Goal: Information Seeking & Learning: Learn about a topic

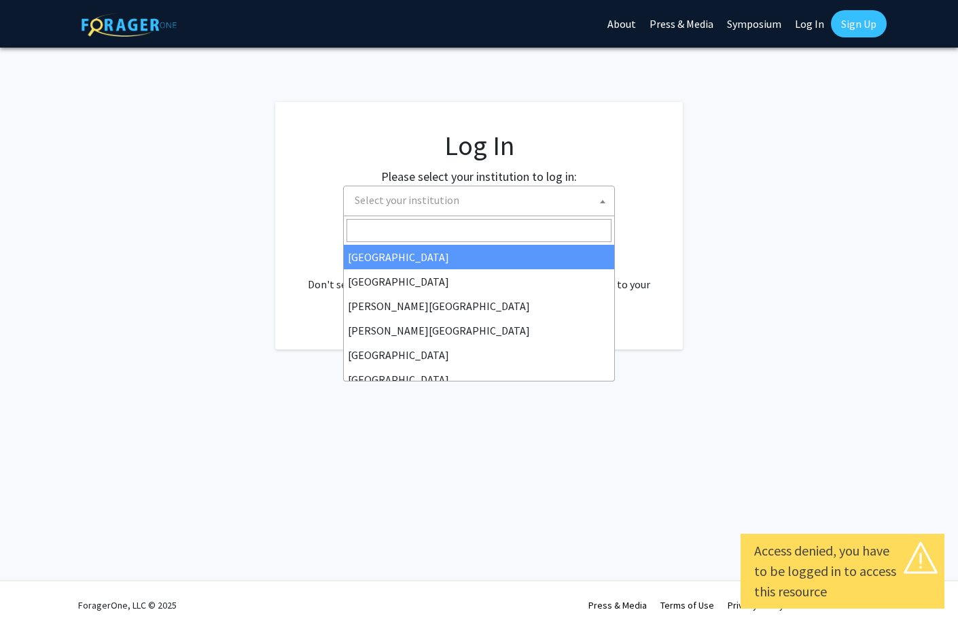
click at [459, 209] on span "Select your institution" at bounding box center [481, 200] width 265 height 28
click at [461, 207] on span "Select your institution" at bounding box center [481, 200] width 265 height 28
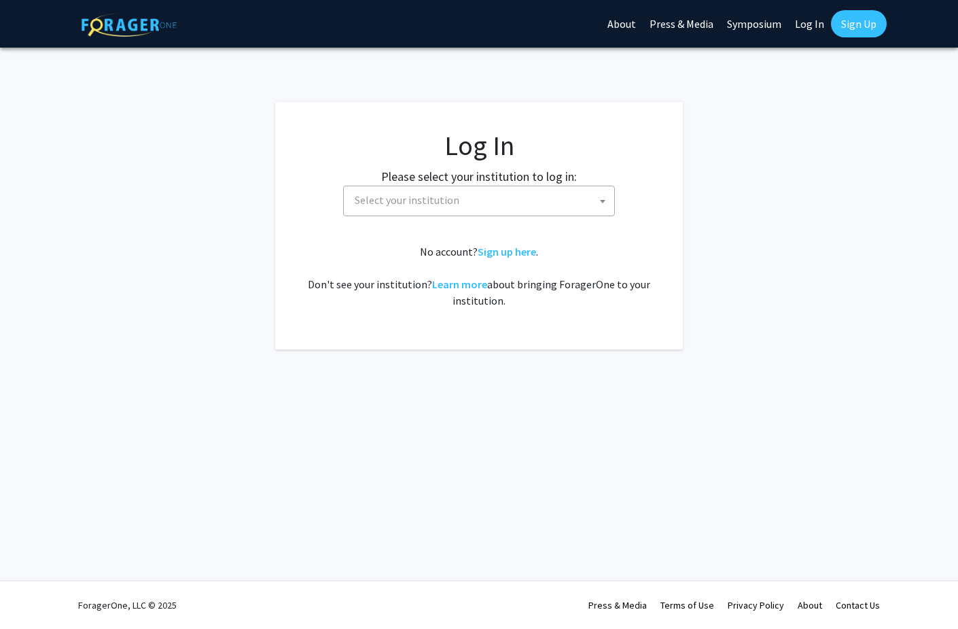
click at [816, 25] on link "Log In" at bounding box center [809, 24] width 43 height 48
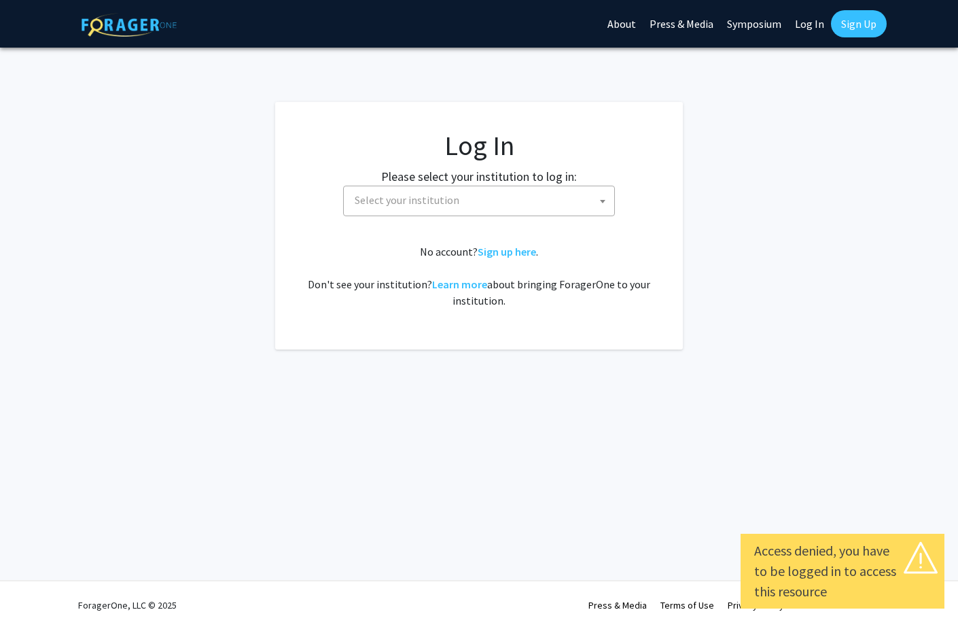
select select "34"
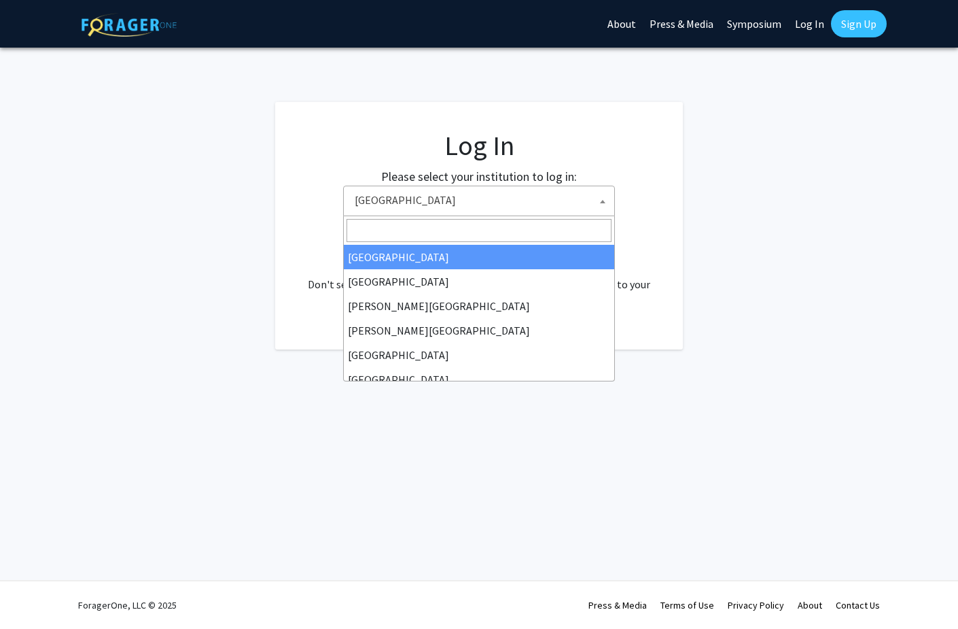
click at [522, 194] on span "Baylor University" at bounding box center [481, 200] width 265 height 28
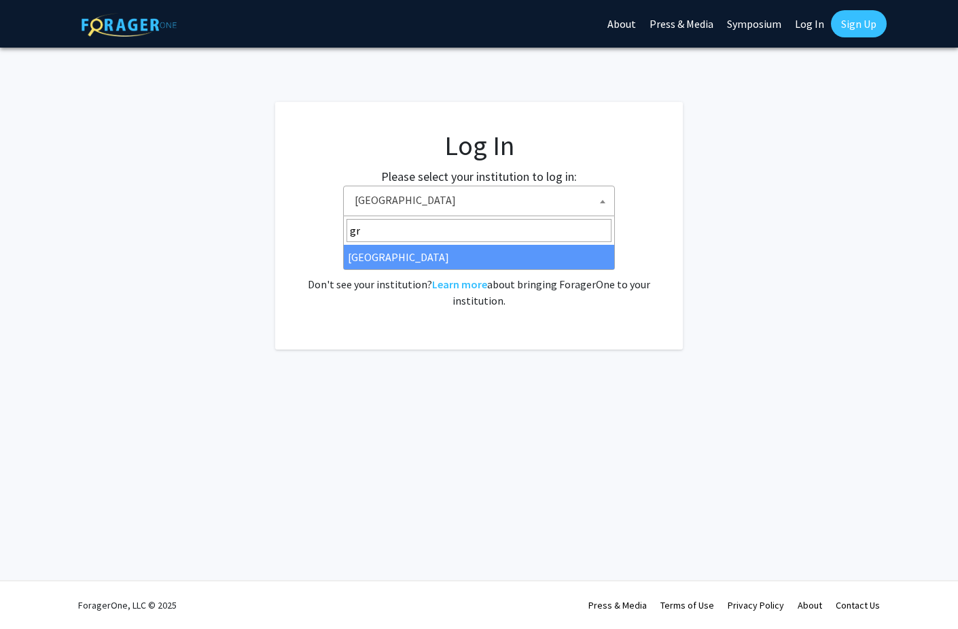
type input "gr"
select select "23"
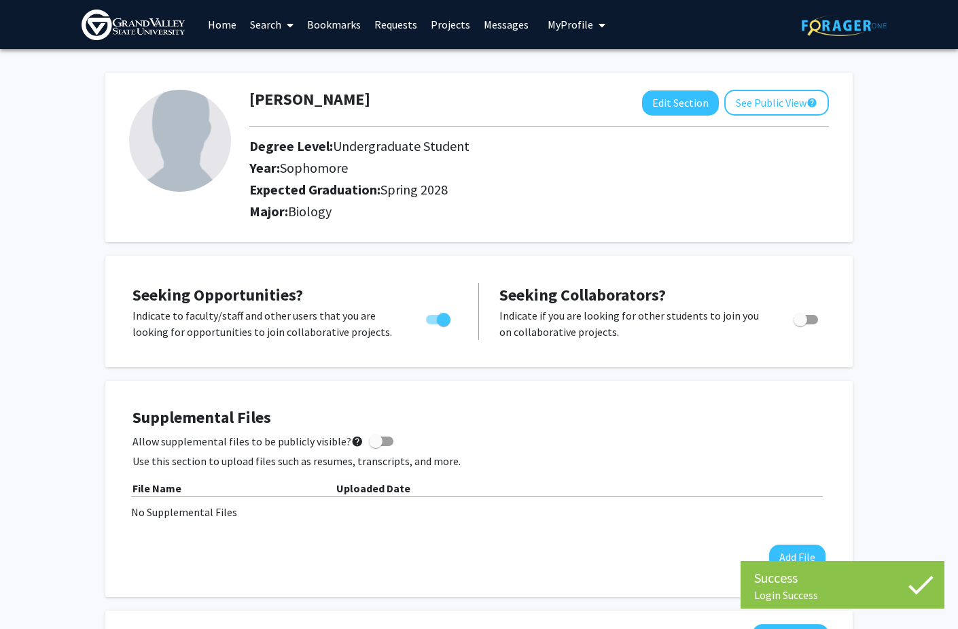
click at [674, 194] on h2 "Expected Graduation: Spring 2028" at bounding box center [528, 189] width 558 height 16
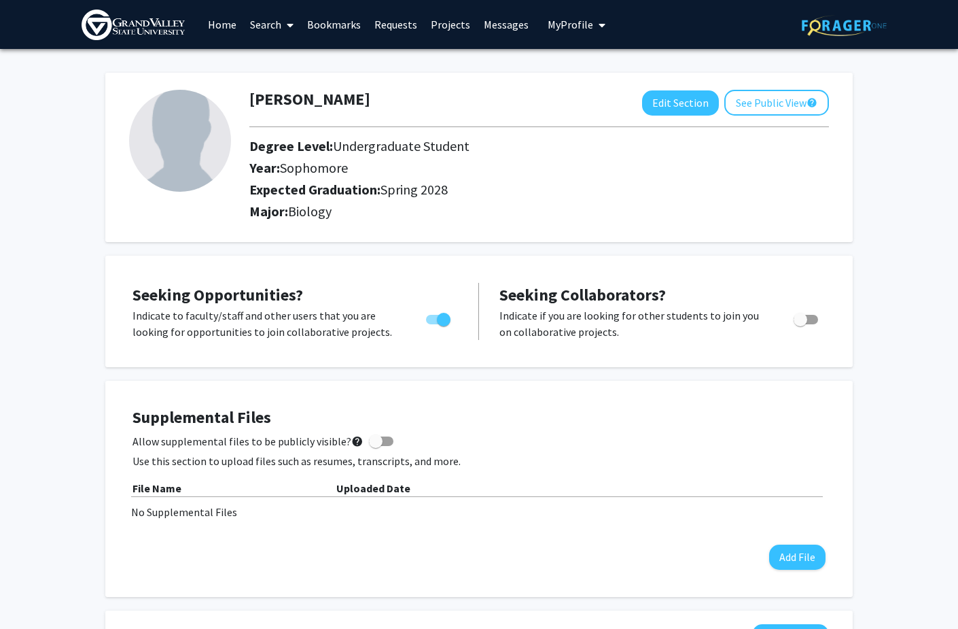
click at [256, 29] on link "Search" at bounding box center [271, 25] width 57 height 48
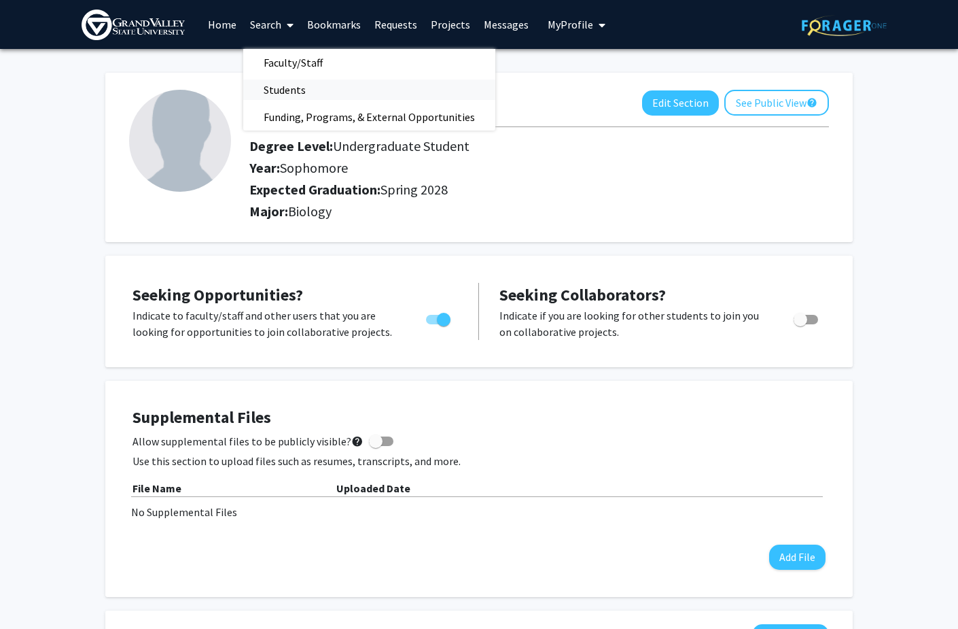
click at [263, 95] on span "Students" at bounding box center [284, 89] width 83 height 27
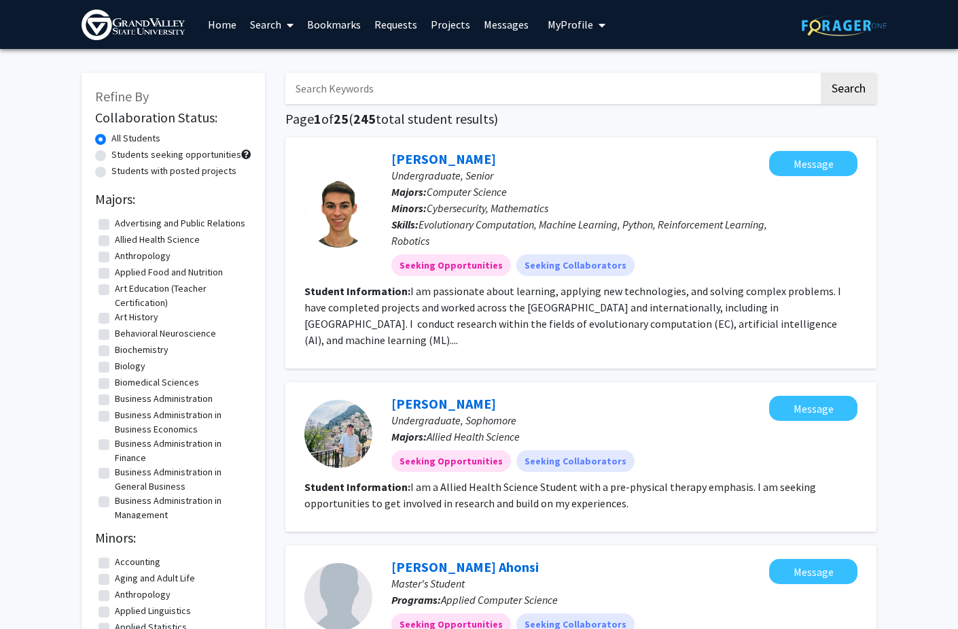
click at [318, 93] on input "Search Keywords" at bounding box center [552, 88] width 534 height 31
click at [285, 143] on div "[PERSON_NAME] Undergraduate, Senior Majors: Computer Science Minors: Cybersecur…" at bounding box center [580, 252] width 591 height 231
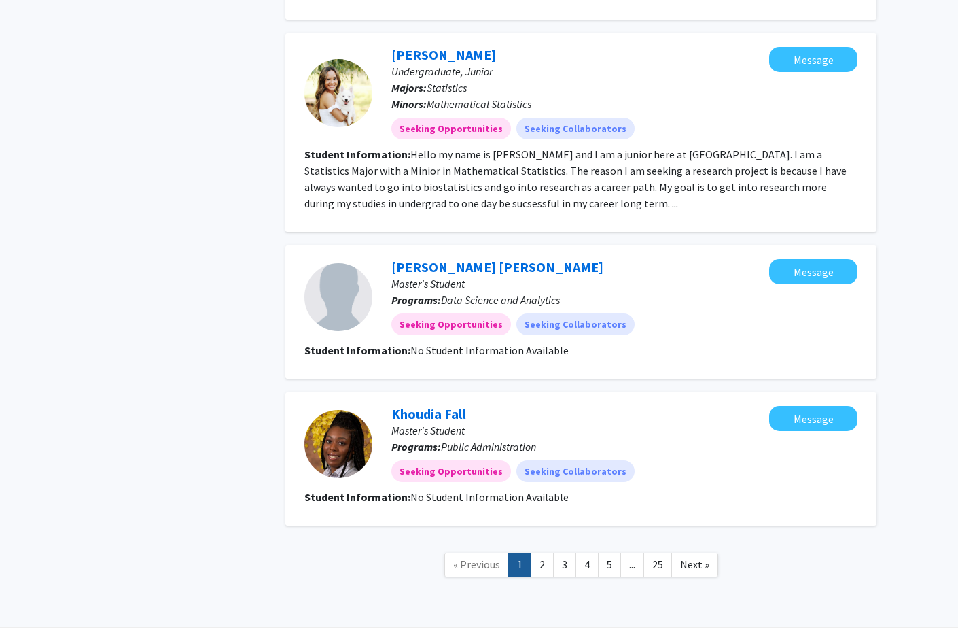
scroll to position [1571, 0]
click at [545, 553] on link "2" at bounding box center [542, 565] width 23 height 24
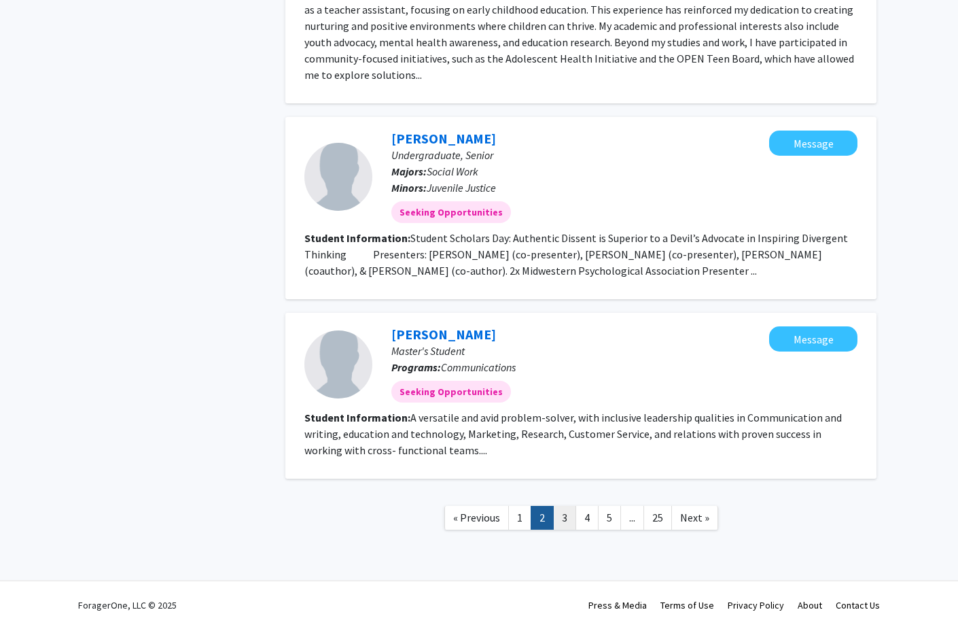
scroll to position [1408, 0]
click at [564, 517] on link "3" at bounding box center [564, 518] width 23 height 24
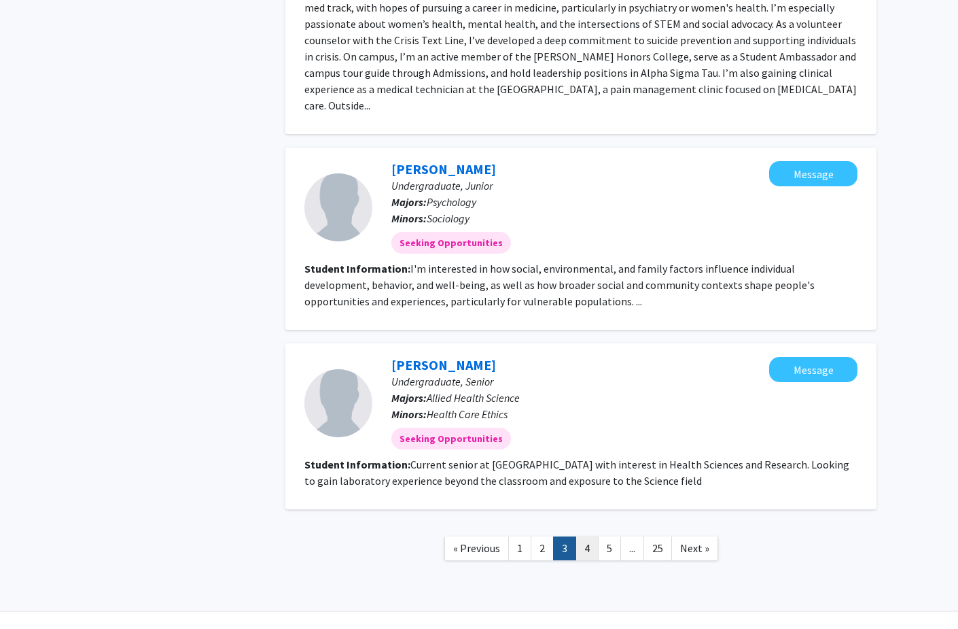
scroll to position [1686, 0]
click at [587, 537] on link "4" at bounding box center [587, 549] width 23 height 24
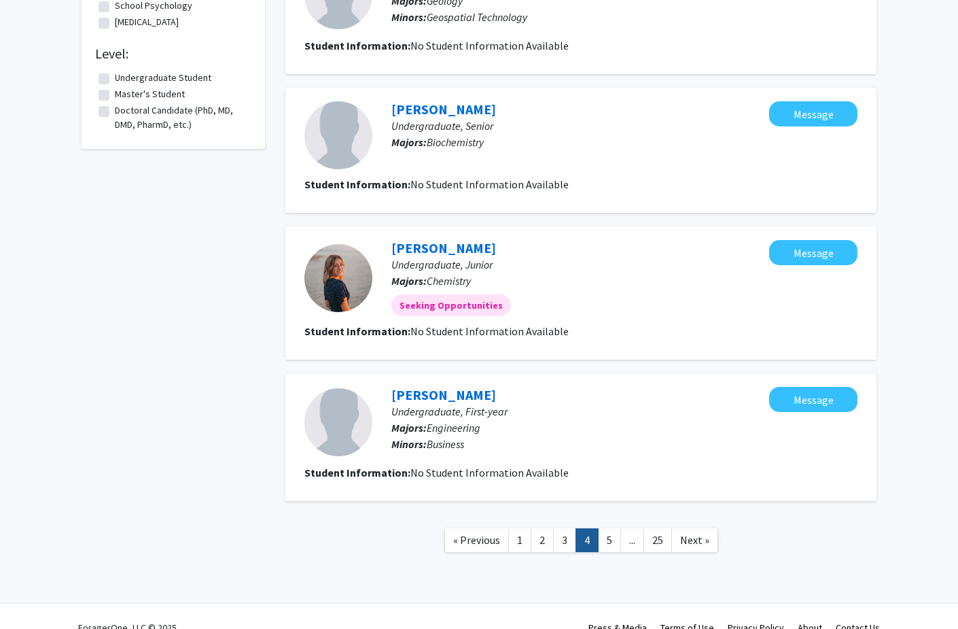
scroll to position [1098, 0]
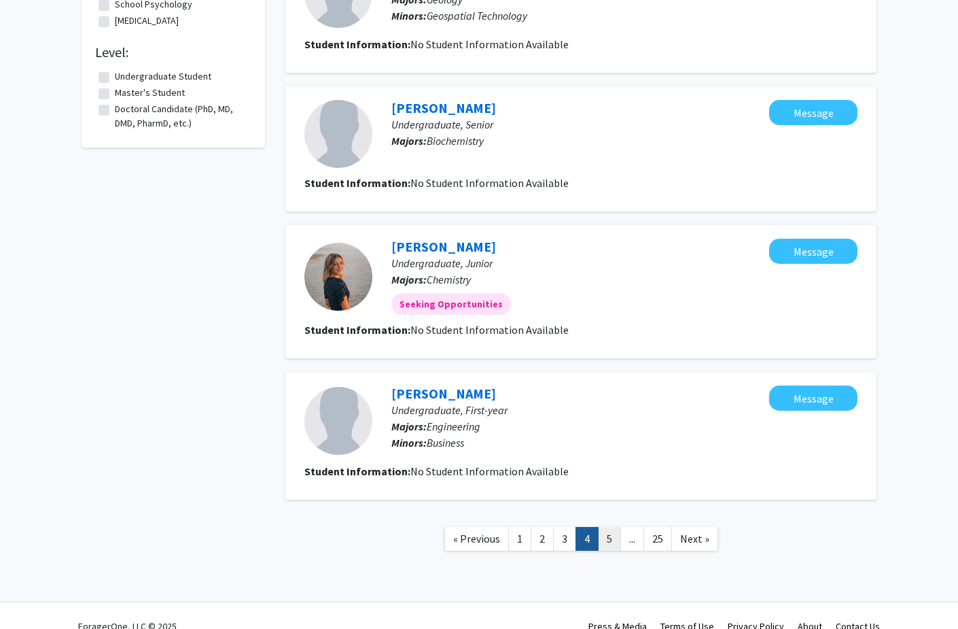
click at [610, 543] on link "5" at bounding box center [609, 539] width 23 height 24
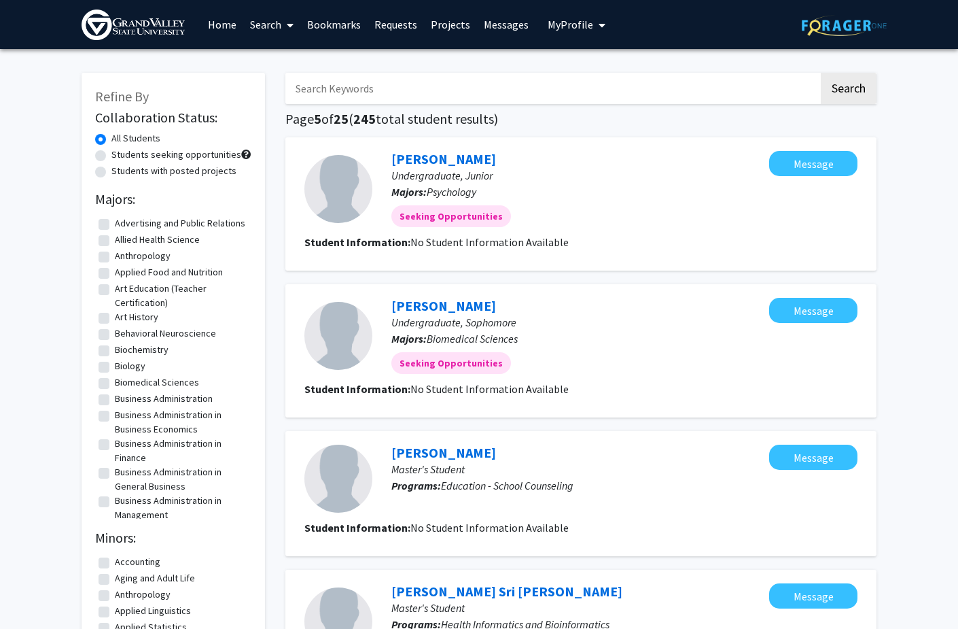
click at [271, 30] on link "Search" at bounding box center [271, 25] width 57 height 48
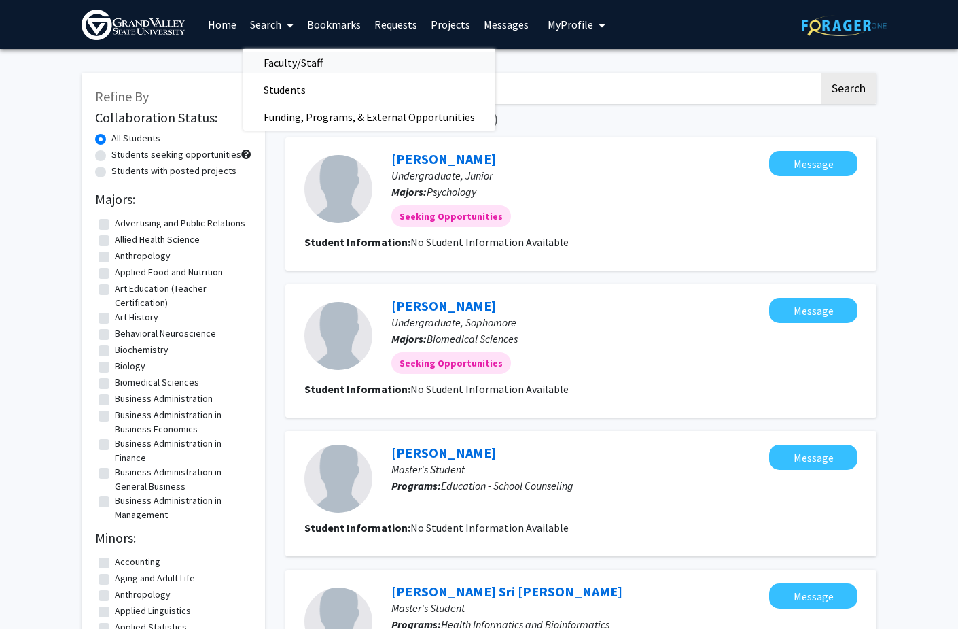
click at [279, 58] on span "Faculty/Staff" at bounding box center [293, 62] width 100 height 27
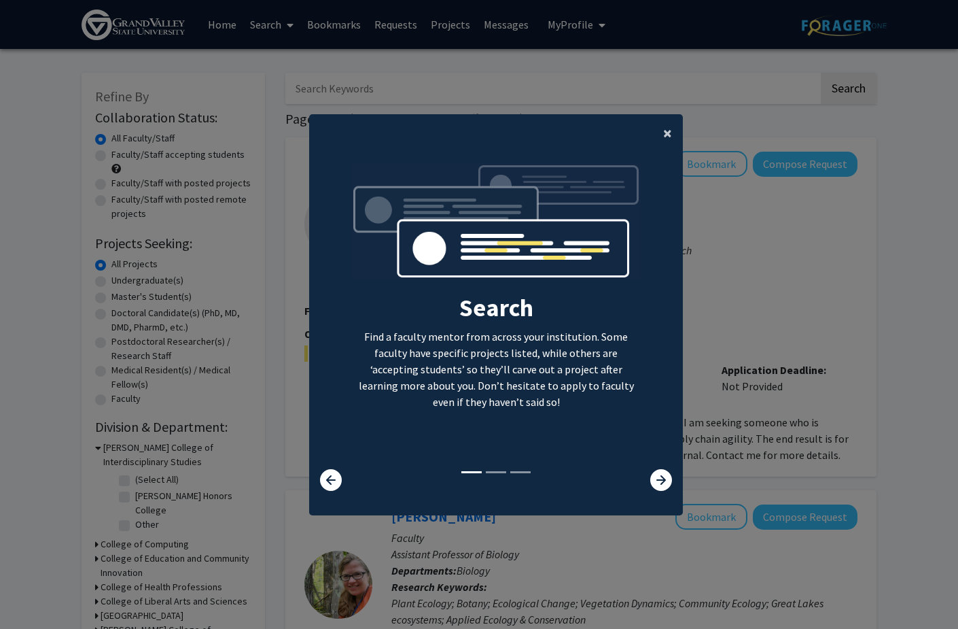
click at [669, 122] on span "×" at bounding box center [667, 132] width 9 height 21
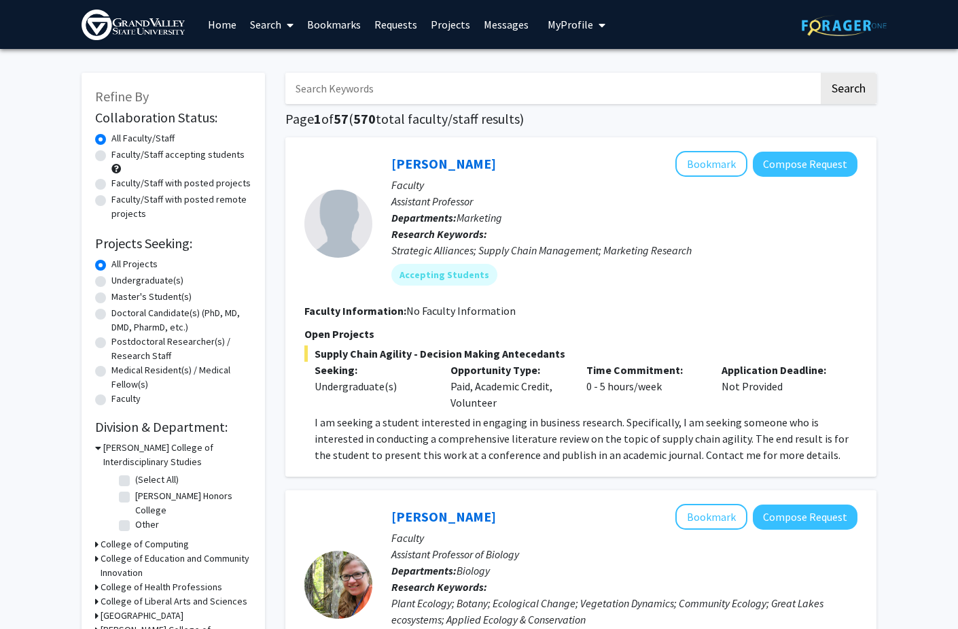
click at [162, 157] on label "Faculty/Staff accepting students" at bounding box center [177, 154] width 133 height 14
click at [120, 156] on input "Faculty/Staff accepting students" at bounding box center [115, 151] width 9 height 9
radio input "true"
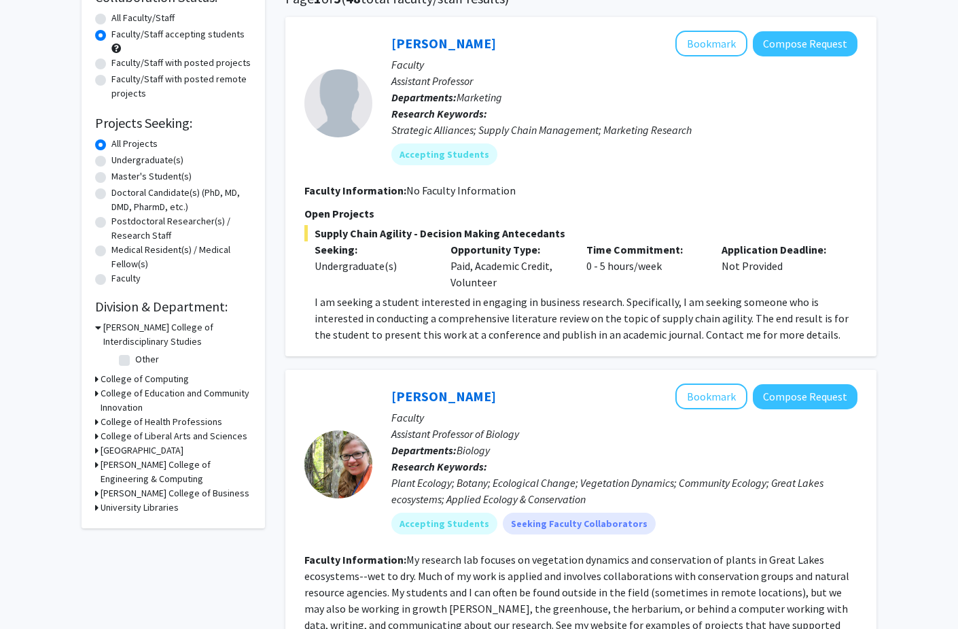
scroll to position [124, 0]
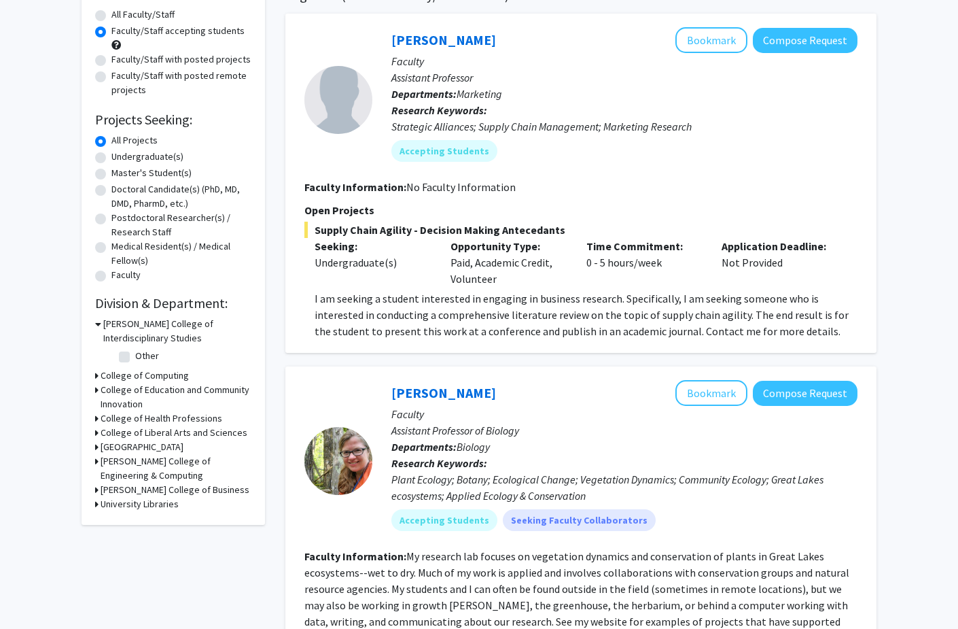
click at [120, 332] on h3 "[PERSON_NAME] College of Interdisciplinary Studies" at bounding box center [177, 331] width 148 height 29
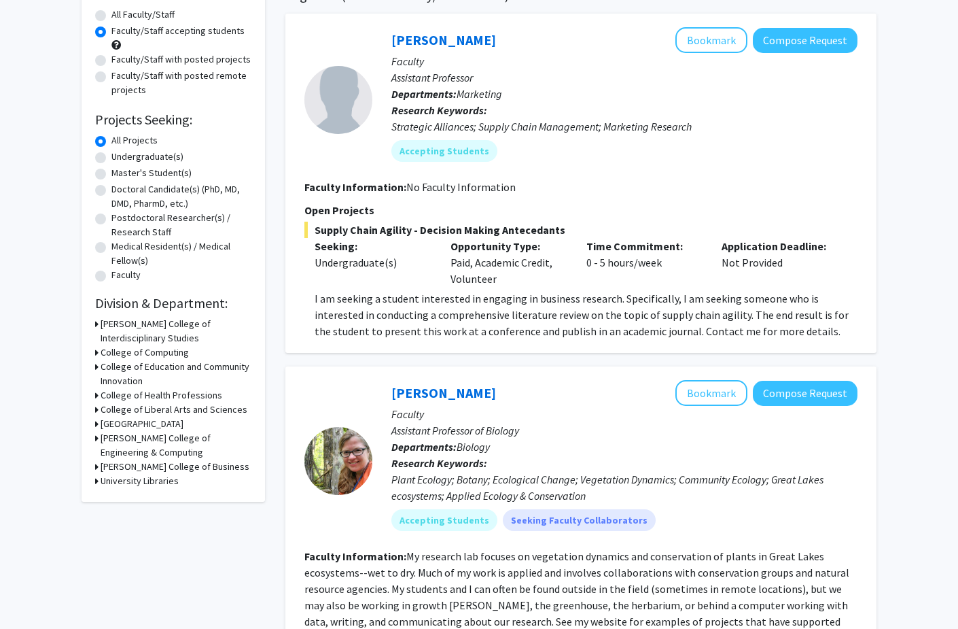
click at [117, 353] on h3 "College of Computing" at bounding box center [145, 352] width 88 height 14
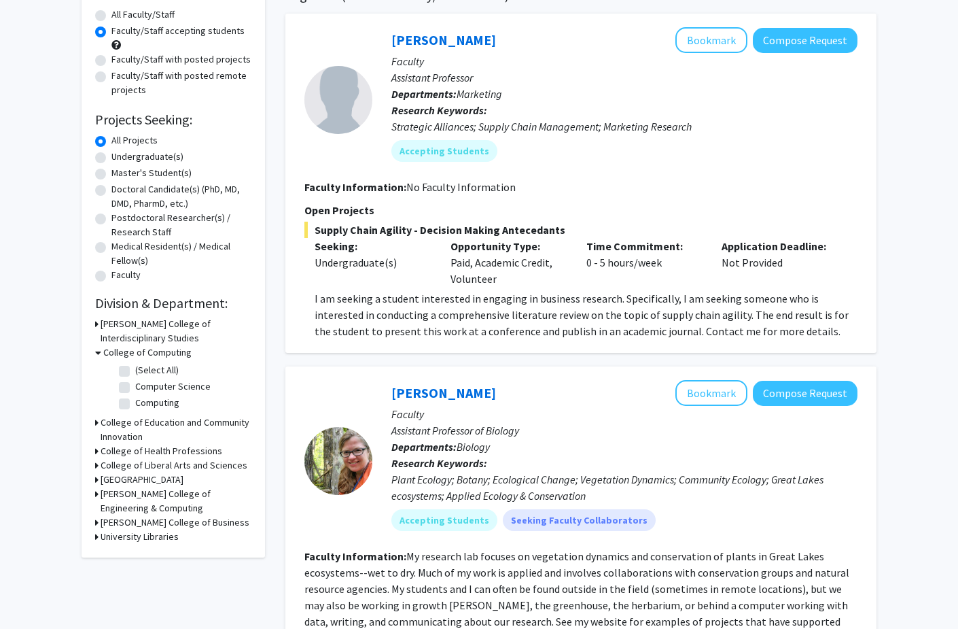
click at [117, 353] on h3 "College of Computing" at bounding box center [147, 352] width 88 height 14
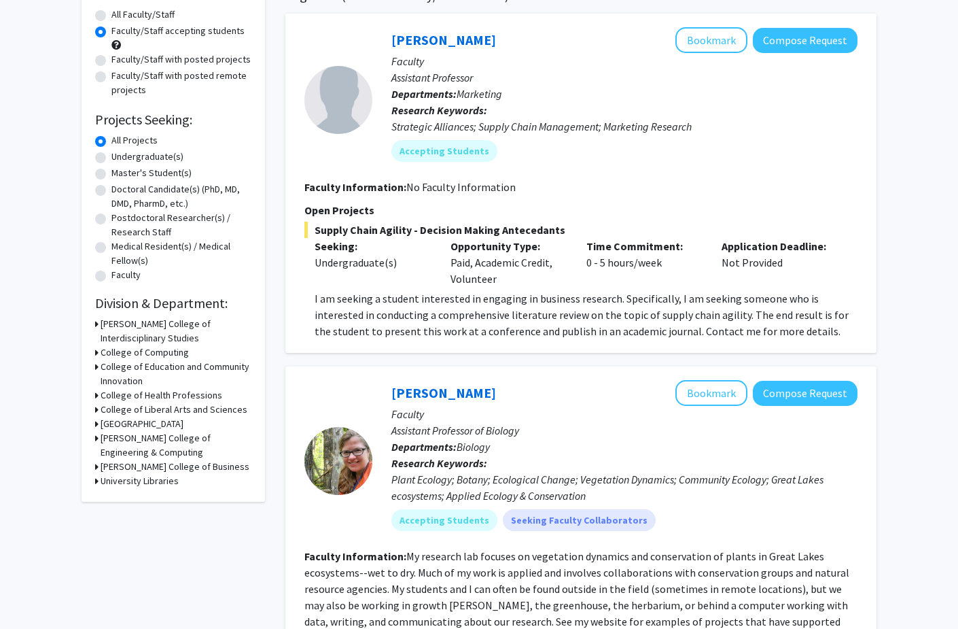
click at [122, 398] on h3 "College of Health Professions" at bounding box center [162, 395] width 122 height 14
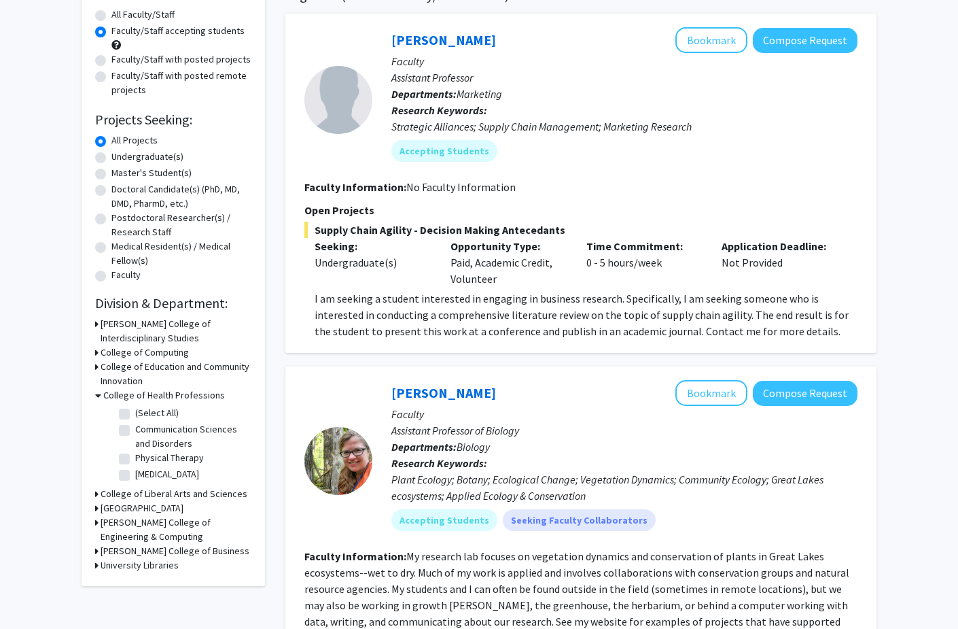
click at [122, 398] on h3 "College of Health Professions" at bounding box center [164, 395] width 122 height 14
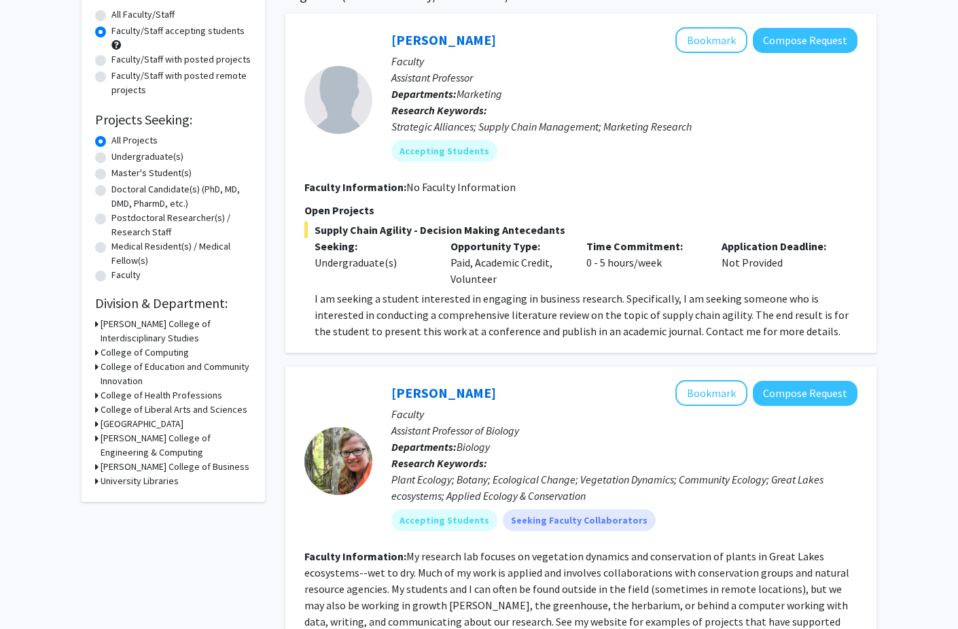
click at [122, 414] on h3 "College of Liberal Arts and Sciences" at bounding box center [174, 409] width 147 height 14
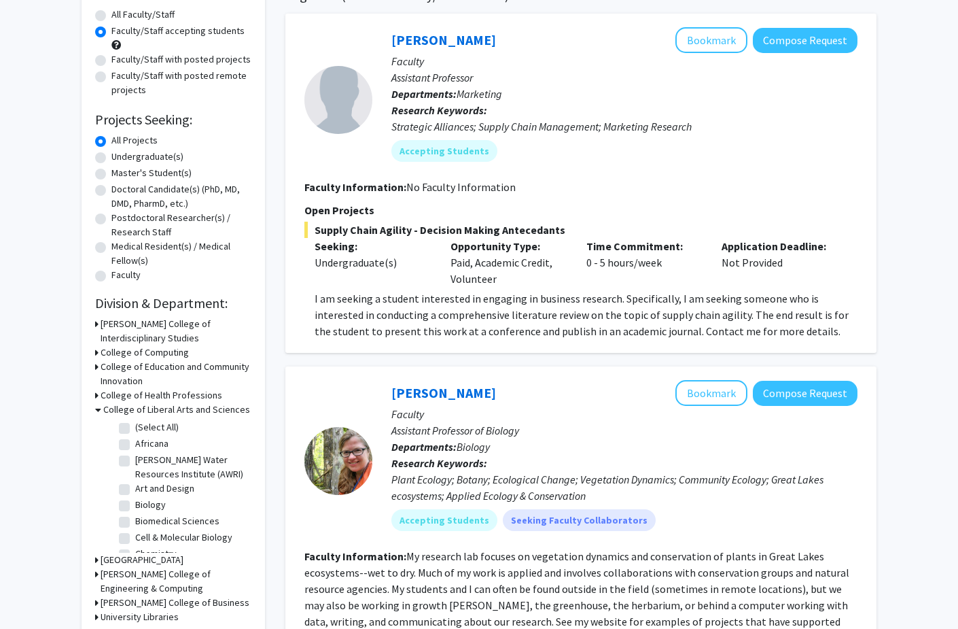
click at [135, 509] on label "Biology" at bounding box center [150, 505] width 31 height 14
click at [135, 506] on input "Biology" at bounding box center [139, 502] width 9 height 9
checkbox input "true"
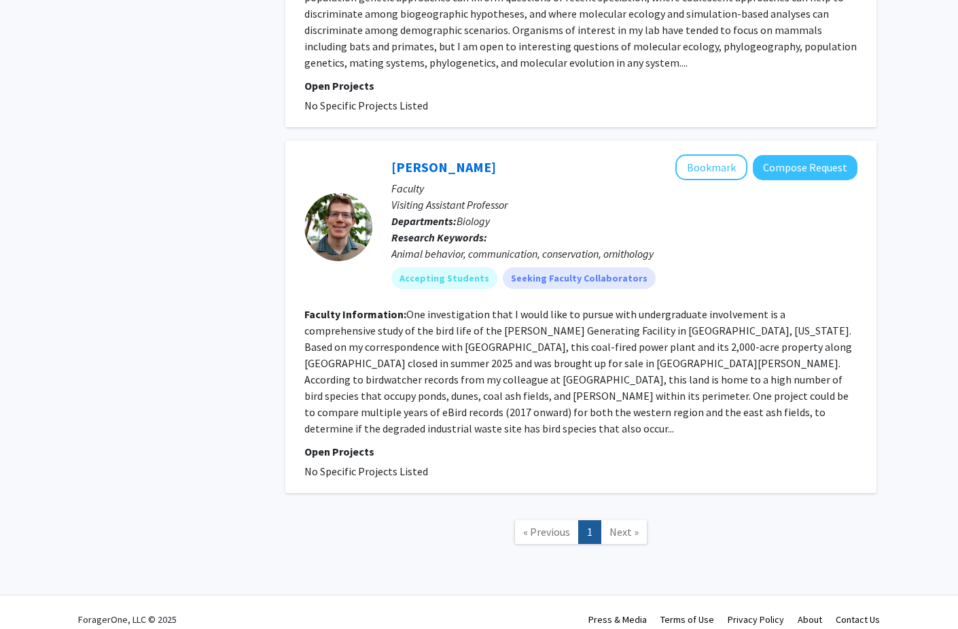
scroll to position [834, 0]
click at [614, 525] on span "Next »" at bounding box center [624, 532] width 29 height 14
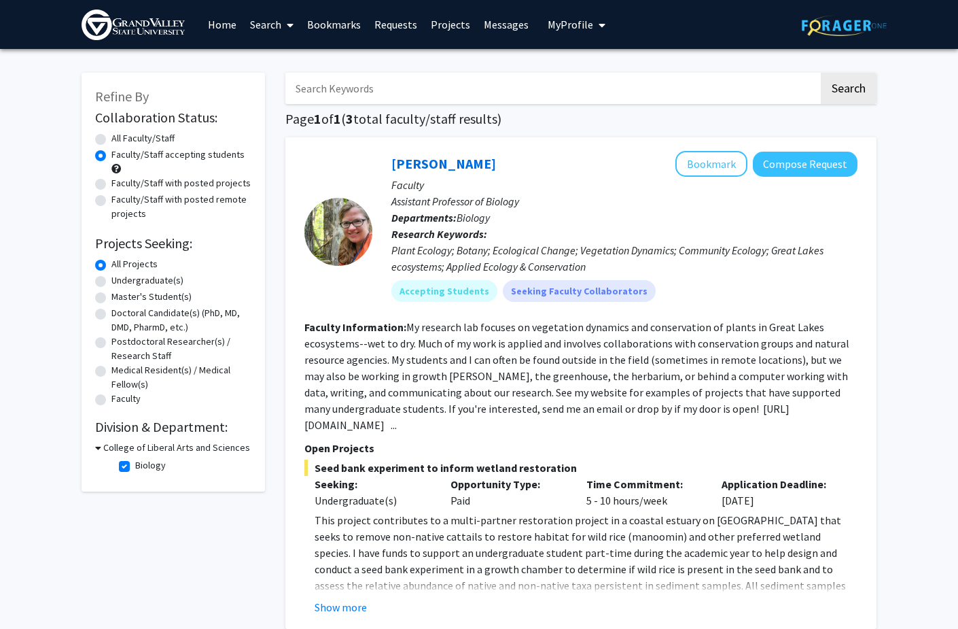
scroll to position [0, 0]
click at [432, 191] on p "Faculty" at bounding box center [624, 185] width 466 height 16
click at [358, 230] on div at bounding box center [338, 232] width 68 height 68
click at [421, 160] on link "[PERSON_NAME]" at bounding box center [443, 163] width 105 height 17
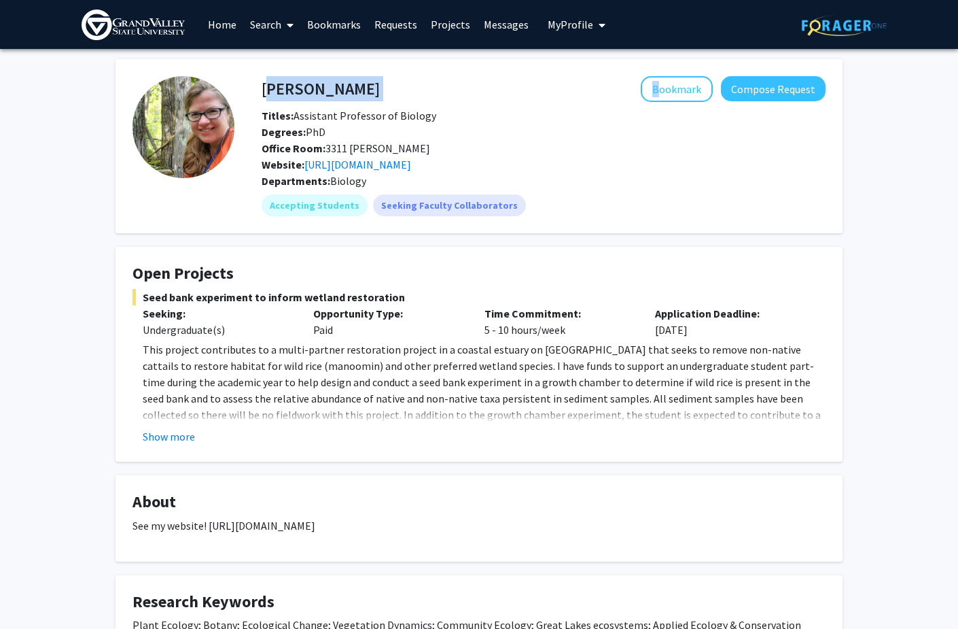
drag, startPoint x: 370, startPoint y: 90, endPoint x: 264, endPoint y: 88, distance: 106.7
click at [264, 88] on div "[PERSON_NAME] Bookmark Compose Request" at bounding box center [543, 89] width 585 height 26
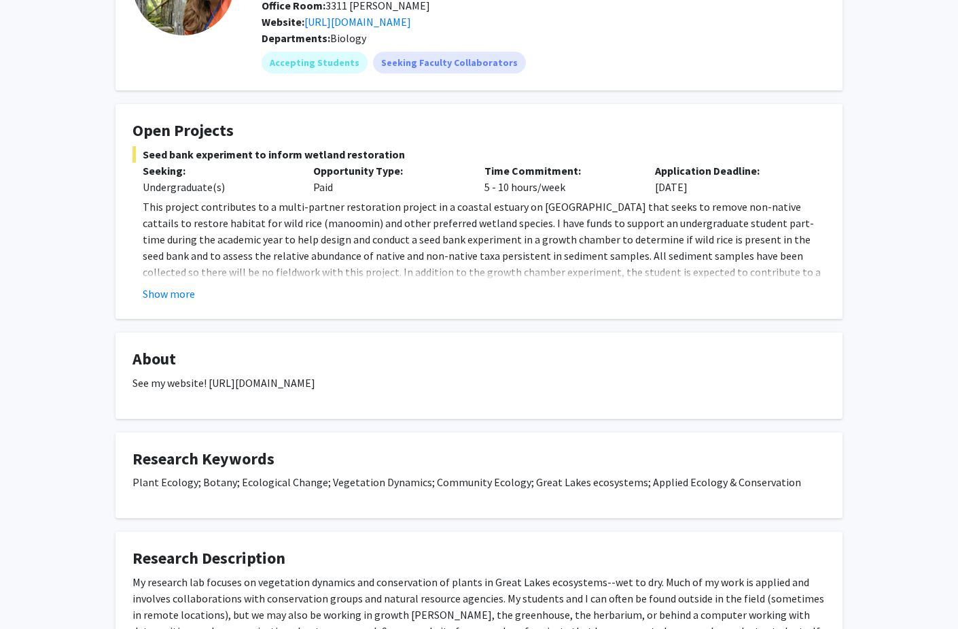
scroll to position [143, 0]
click at [310, 250] on p "This project contributes to a multi-partner restoration project in a coastal es…" at bounding box center [484, 255] width 683 height 114
drag, startPoint x: 676, startPoint y: 189, endPoint x: 687, endPoint y: 189, distance: 10.9
click at [687, 189] on div "Application Deadline: [DATE]" at bounding box center [730, 178] width 171 height 33
click at [179, 295] on button "Show more" at bounding box center [169, 293] width 52 height 16
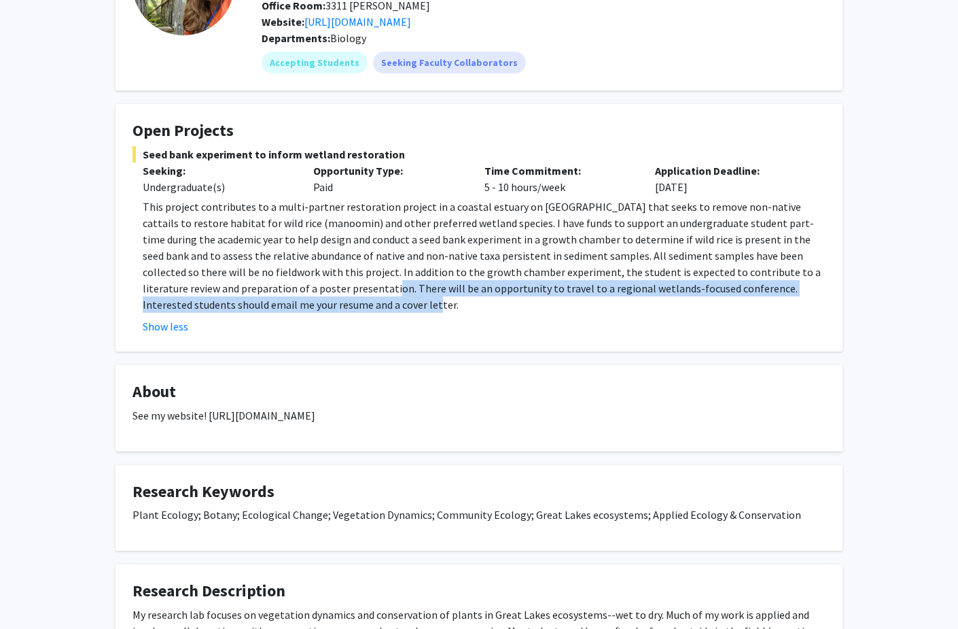
drag, startPoint x: 256, startPoint y: 288, endPoint x: 260, endPoint y: 311, distance: 23.5
click at [260, 311] on p "This project contributes to a multi-partner restoration project in a coastal es…" at bounding box center [484, 255] width 683 height 114
click at [268, 307] on p "This project contributes to a multi-partner restoration project in a coastal es…" at bounding box center [484, 255] width 683 height 114
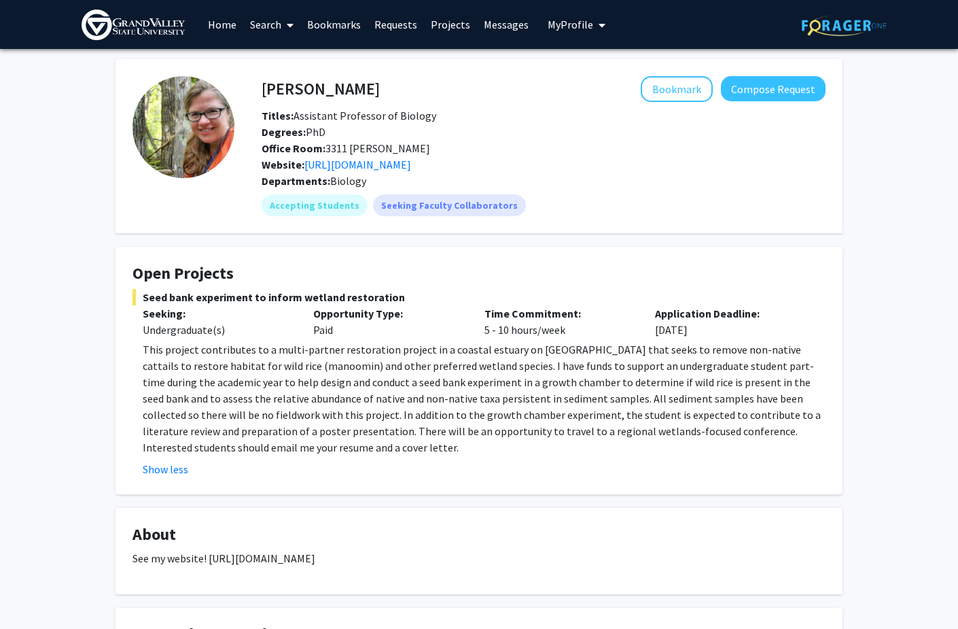
scroll to position [0, 0]
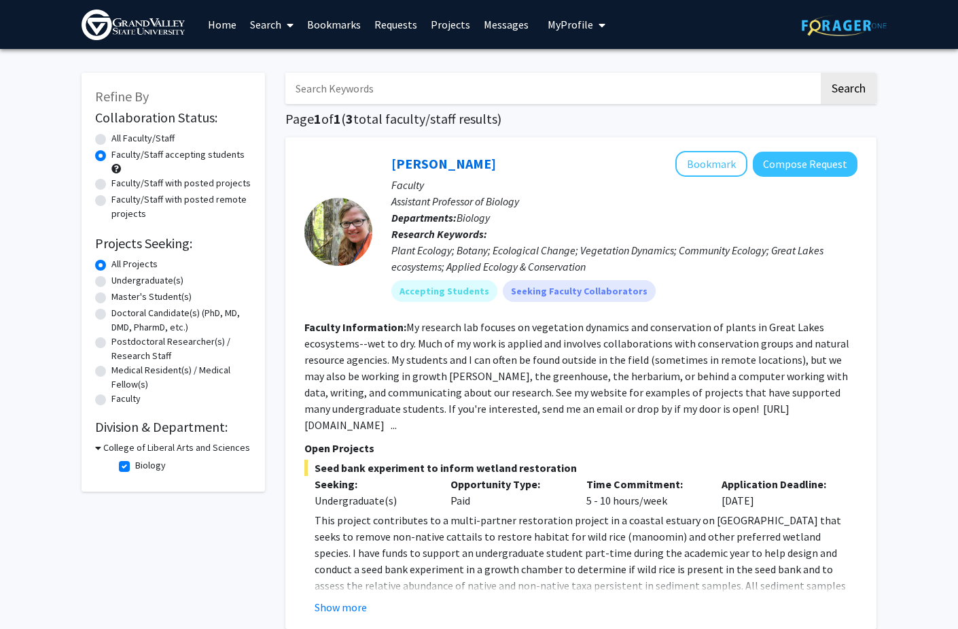
click at [153, 281] on label "Undergraduate(s)" at bounding box center [147, 280] width 72 height 14
click at [120, 281] on input "Undergraduate(s)" at bounding box center [115, 277] width 9 height 9
radio input "true"
click at [135, 467] on label "Biology" at bounding box center [150, 465] width 31 height 14
click at [135, 467] on input "Biology" at bounding box center [139, 462] width 9 height 9
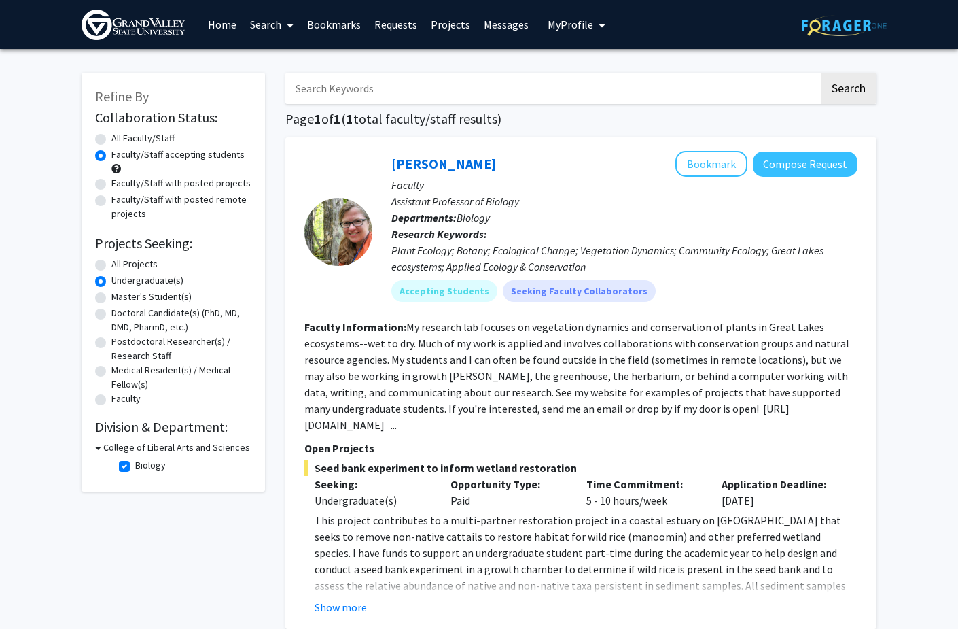
checkbox input "false"
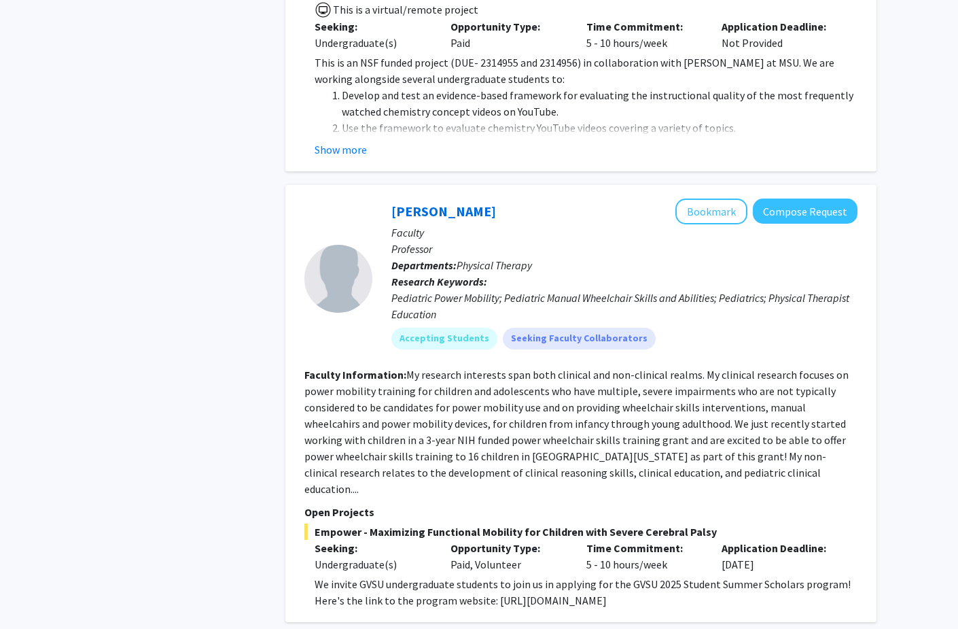
scroll to position [2899, 0]
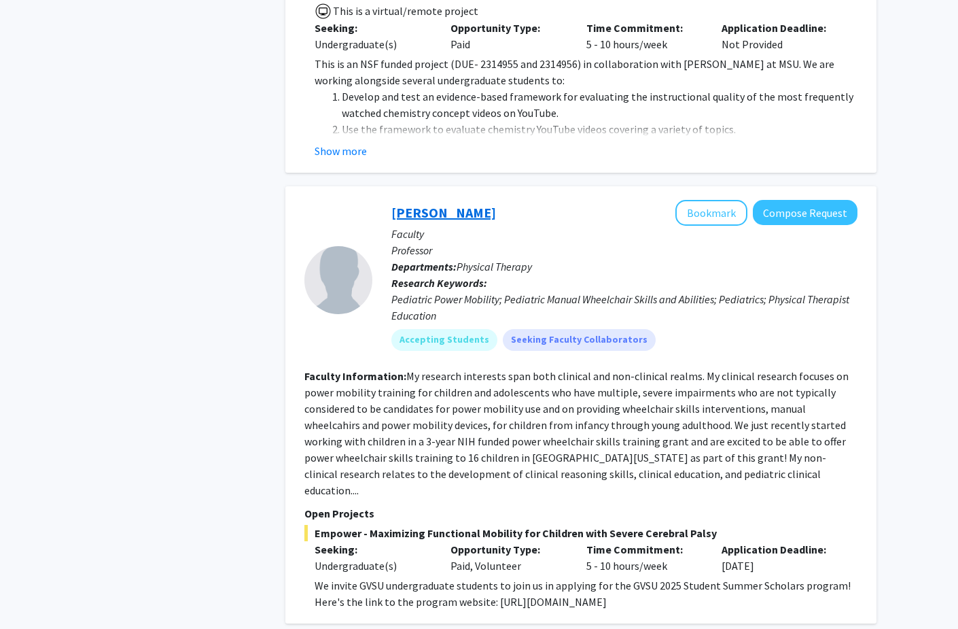
click at [447, 204] on link "[PERSON_NAME]" at bounding box center [443, 212] width 105 height 17
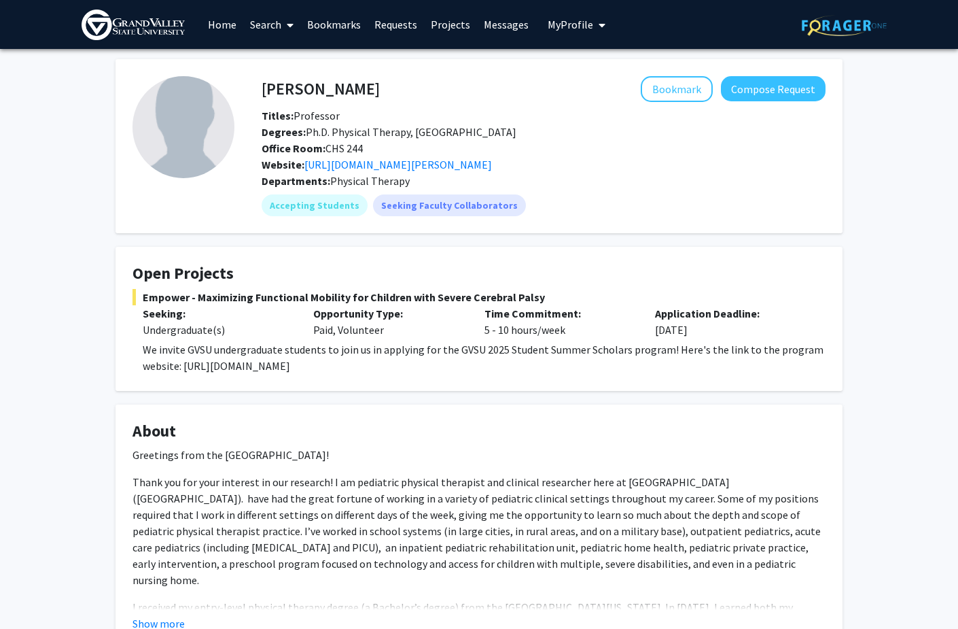
click at [217, 300] on span "Empower - Maximizing Functional Mobility for Children with Severe Cerebral Palsy" at bounding box center [479, 297] width 693 height 16
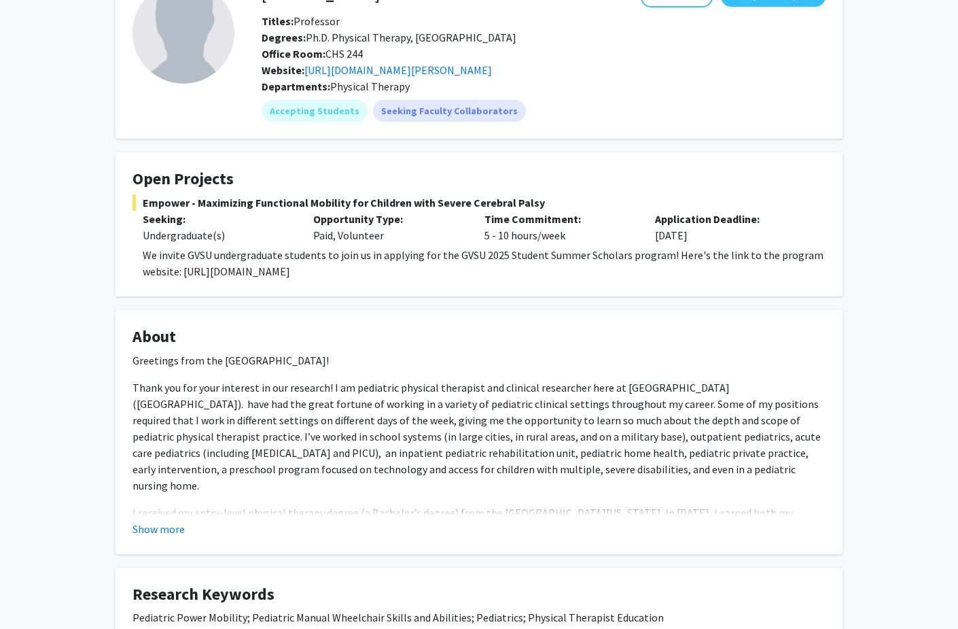
scroll to position [96, 0]
click at [169, 524] on button "Show more" at bounding box center [159, 527] width 52 height 16
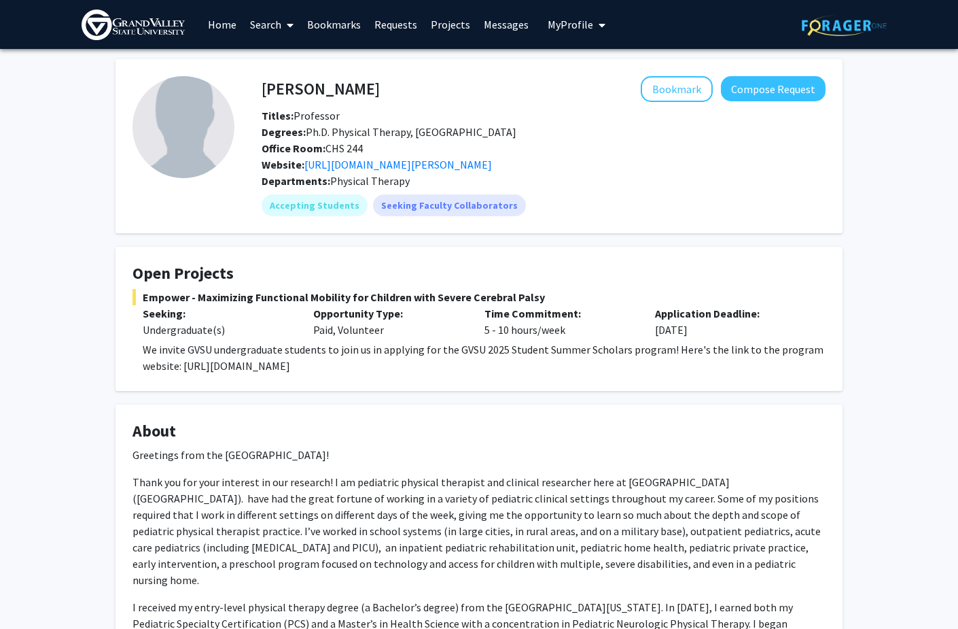
scroll to position [0, 0]
drag, startPoint x: 357, startPoint y: 89, endPoint x: 264, endPoint y: 90, distance: 92.4
click at [264, 90] on div "[PERSON_NAME] Bookmark Compose Request" at bounding box center [543, 89] width 585 height 26
drag, startPoint x: 145, startPoint y: 369, endPoint x: 508, endPoint y: 362, distance: 363.0
click at [508, 362] on p "We invite GVSU undergraduate students to join us in applying for the GVSU 2025 …" at bounding box center [484, 357] width 683 height 33
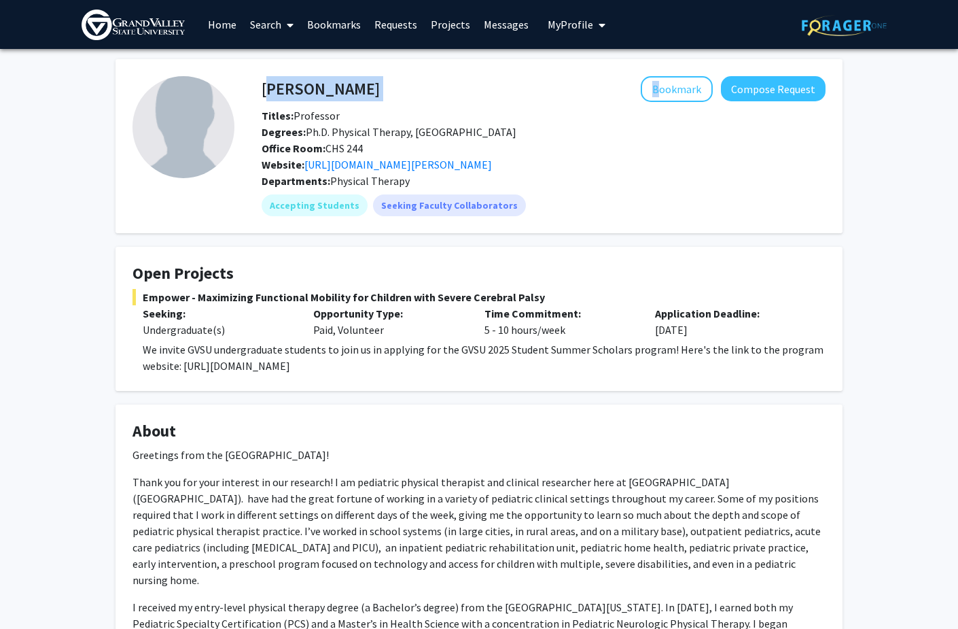
copy p "website: [URL][DOMAIN_NAME]"
drag, startPoint x: 349, startPoint y: 91, endPoint x: 271, endPoint y: 90, distance: 78.8
click at [271, 90] on div "[PERSON_NAME] Bookmark Compose Request" at bounding box center [543, 89] width 585 height 26
drag, startPoint x: 252, startPoint y: 87, endPoint x: 262, endPoint y: 87, distance: 10.2
click at [262, 88] on div "[PERSON_NAME] Bookmark Compose Request" at bounding box center [543, 89] width 585 height 26
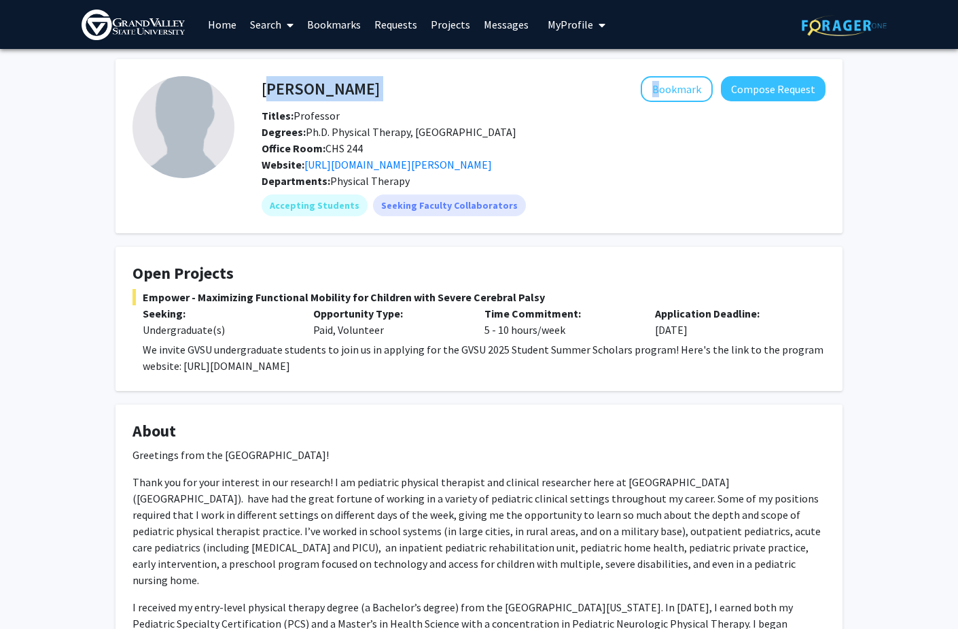
copy div "[PERSON_NAME]"
click at [671, 109] on div "Titles: Professor" at bounding box center [543, 115] width 585 height 16
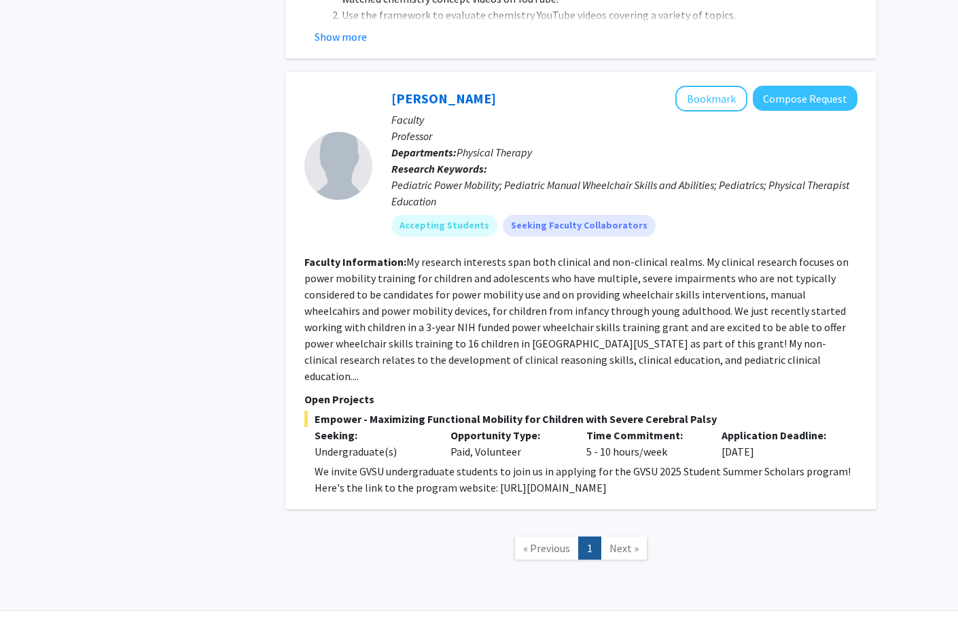
scroll to position [3012, 0]
click at [625, 542] on span "Next »" at bounding box center [624, 549] width 29 height 14
click at [628, 542] on span "Next »" at bounding box center [624, 549] width 29 height 14
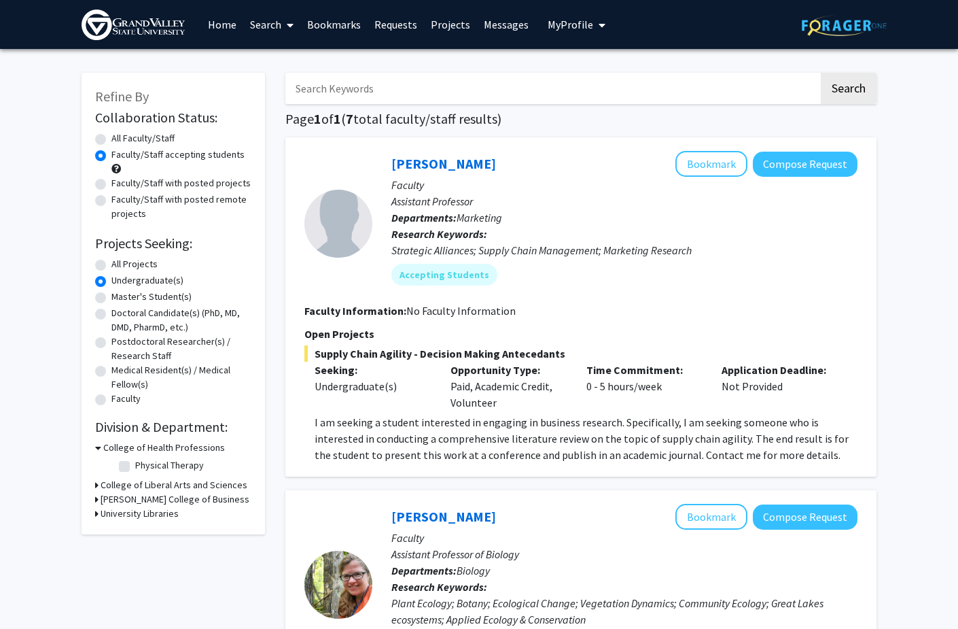
scroll to position [0, 0]
click at [151, 138] on label "All Faculty/Staff" at bounding box center [142, 138] width 63 height 14
click at [120, 138] on input "All Faculty/Staff" at bounding box center [115, 135] width 9 height 9
radio input "true"
click at [114, 267] on label "All Projects" at bounding box center [134, 264] width 46 height 14
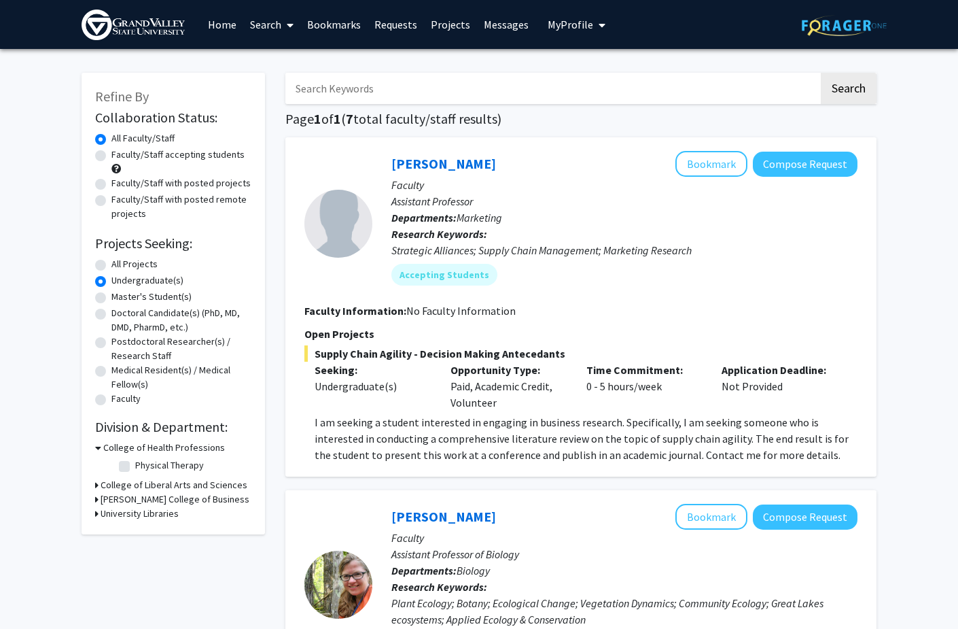
click at [114, 266] on input "All Projects" at bounding box center [115, 261] width 9 height 9
radio input "true"
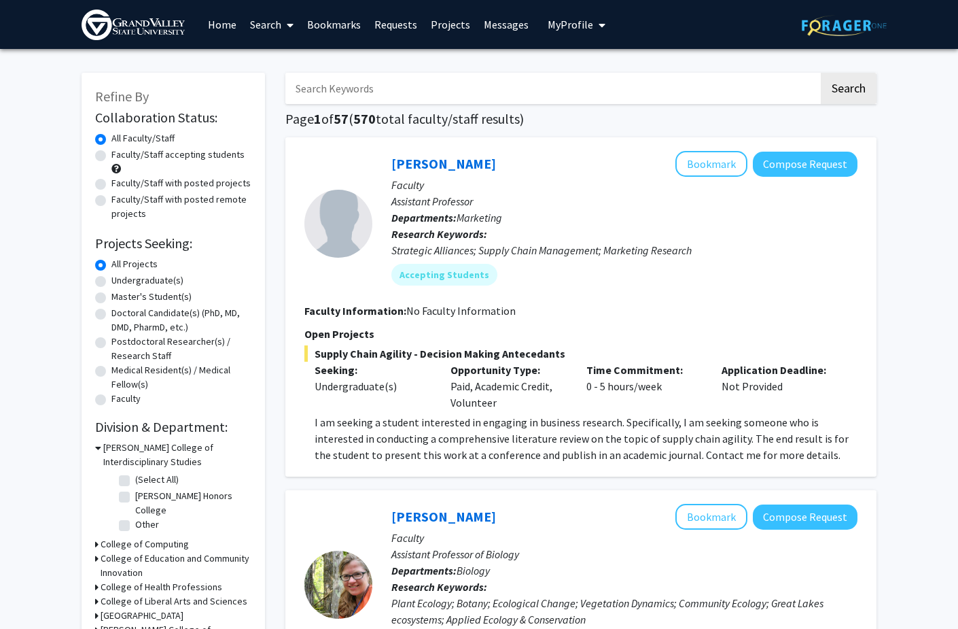
click at [127, 162] on label "Faculty/Staff accepting students" at bounding box center [177, 154] width 133 height 14
click at [120, 156] on input "Faculty/Staff accepting students" at bounding box center [115, 151] width 9 height 9
radio input "true"
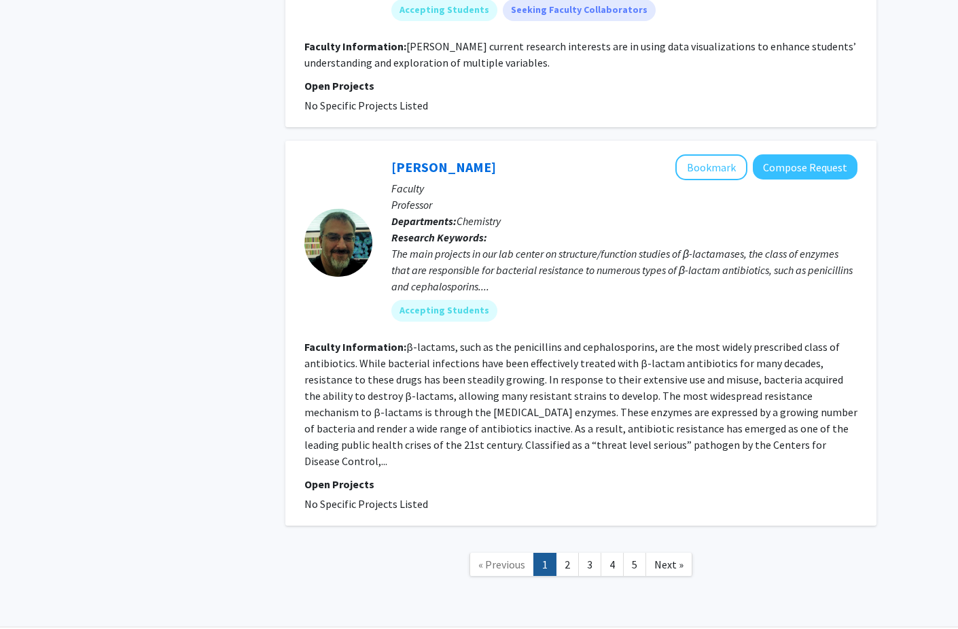
scroll to position [4044, 0]
click at [568, 553] on link "2" at bounding box center [567, 565] width 23 height 24
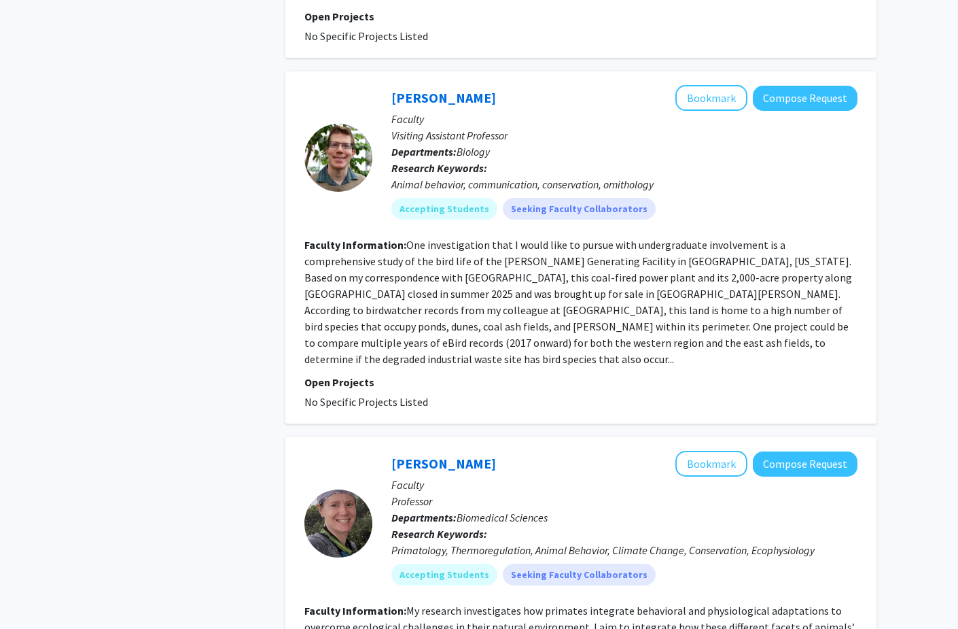
scroll to position [1620, 0]
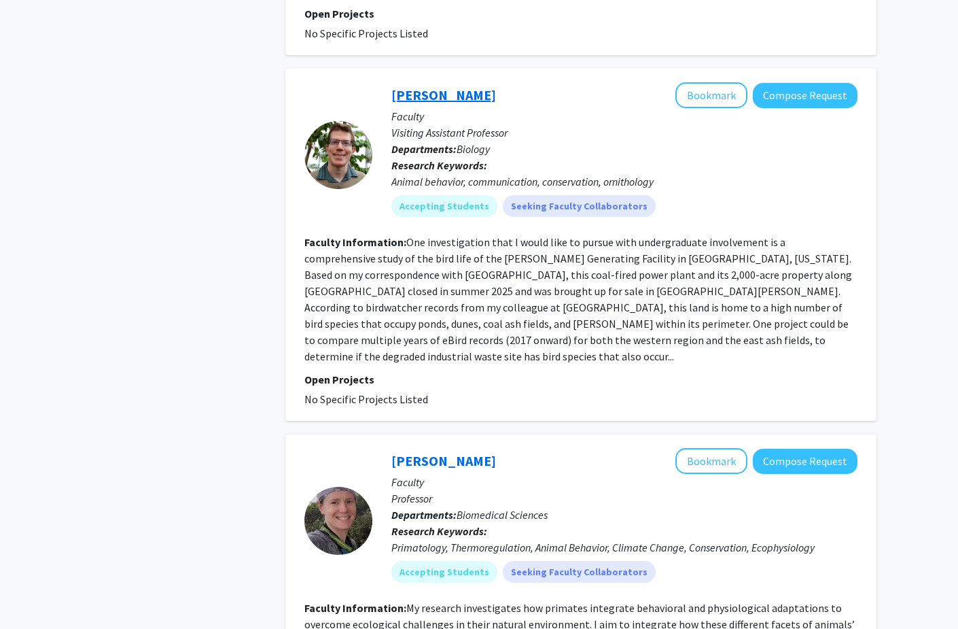
click at [467, 86] on link "[PERSON_NAME]" at bounding box center [443, 94] width 105 height 17
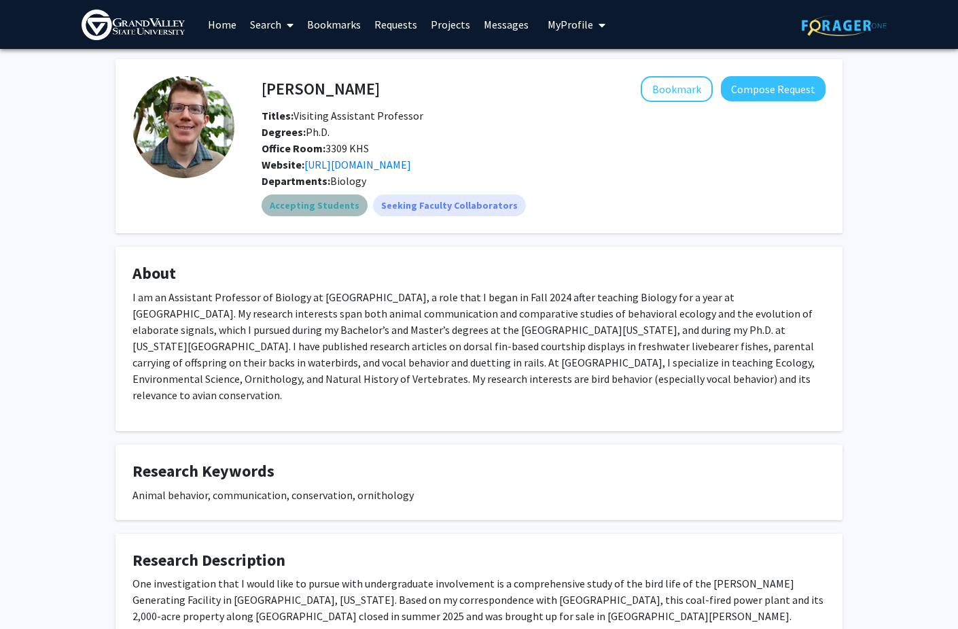
click at [319, 216] on mat-chip "Accepting Students" at bounding box center [315, 205] width 106 height 22
click at [364, 171] on link "[URL][DOMAIN_NAME]" at bounding box center [357, 165] width 107 height 14
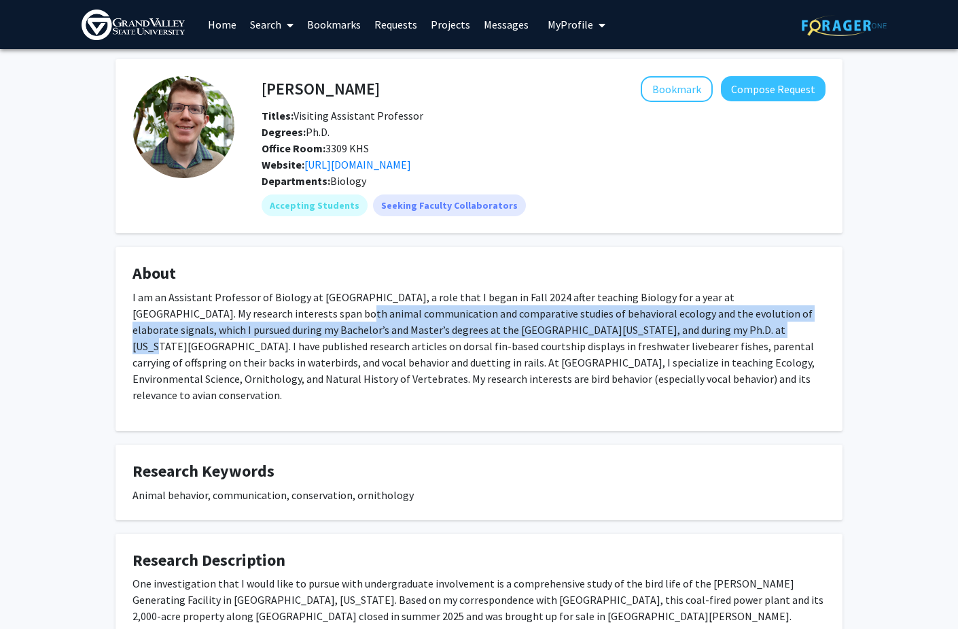
drag, startPoint x: 207, startPoint y: 330, endPoint x: 604, endPoint y: 349, distance: 398.1
click at [604, 349] on p "I am an Assistant Professor of Biology at [GEOGRAPHIC_DATA], a role that I bega…" at bounding box center [479, 346] width 693 height 114
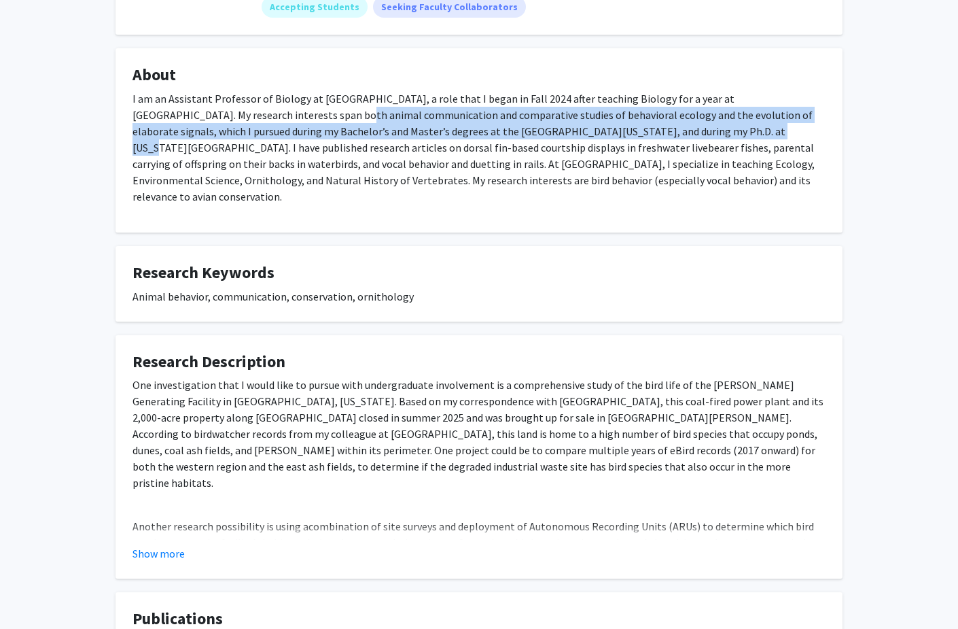
scroll to position [199, 0]
click at [173, 553] on button "Show more" at bounding box center [159, 552] width 52 height 16
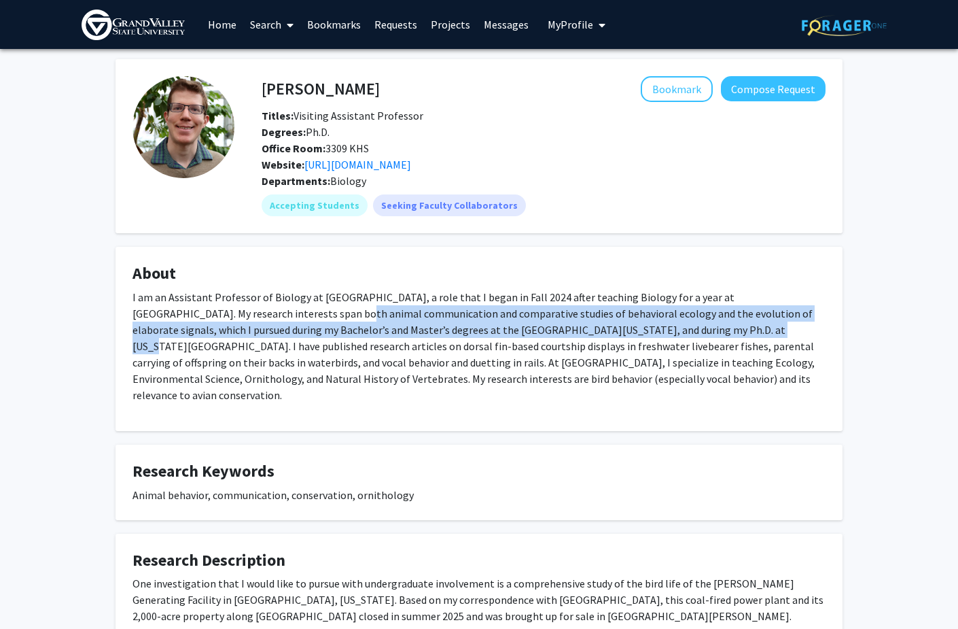
scroll to position [0, 0]
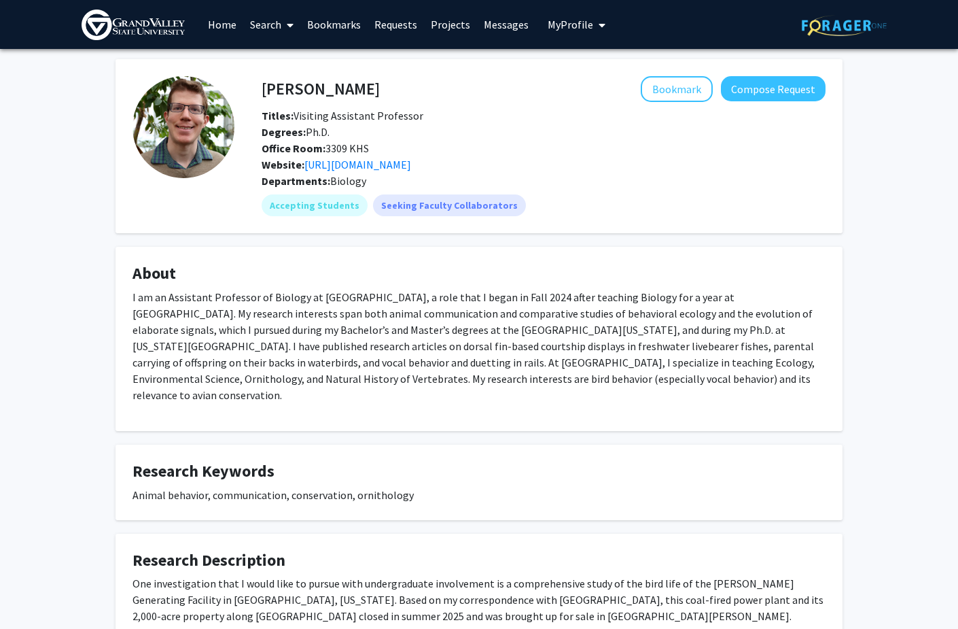
click at [476, 119] on div "Titles: Visiting Assistant Professor" at bounding box center [535, 115] width 568 height 16
click at [264, 92] on div "[PERSON_NAME] Bookmark Compose Request" at bounding box center [543, 89] width 585 height 26
copy div "[PERSON_NAME]"
click at [485, 104] on div "[PERSON_NAME] Bookmark Compose Request Titles: Visiting Assistant Professor Deg…" at bounding box center [543, 124] width 585 height 97
click at [689, 90] on button "Bookmark" at bounding box center [677, 89] width 72 height 26
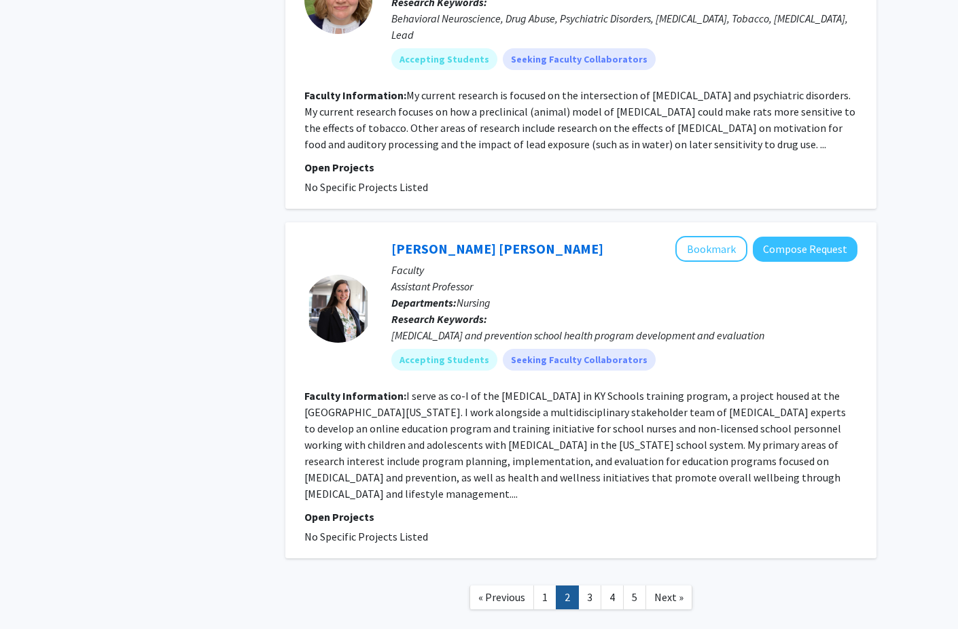
scroll to position [2879, 0]
click at [586, 586] on link "3" at bounding box center [589, 598] width 23 height 24
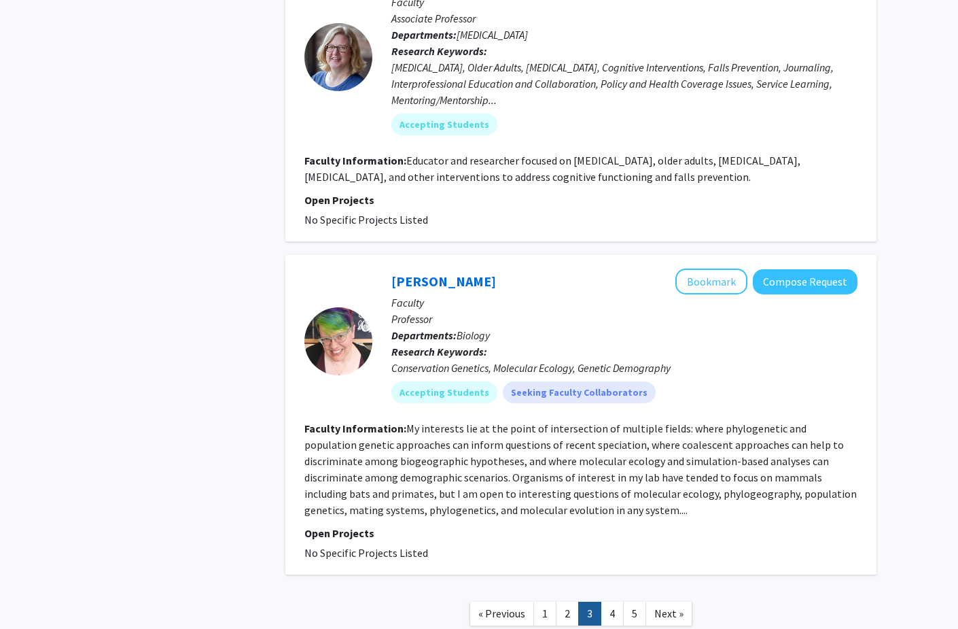
scroll to position [2999, 0]
click at [423, 273] on link "[PERSON_NAME]" at bounding box center [443, 281] width 105 height 17
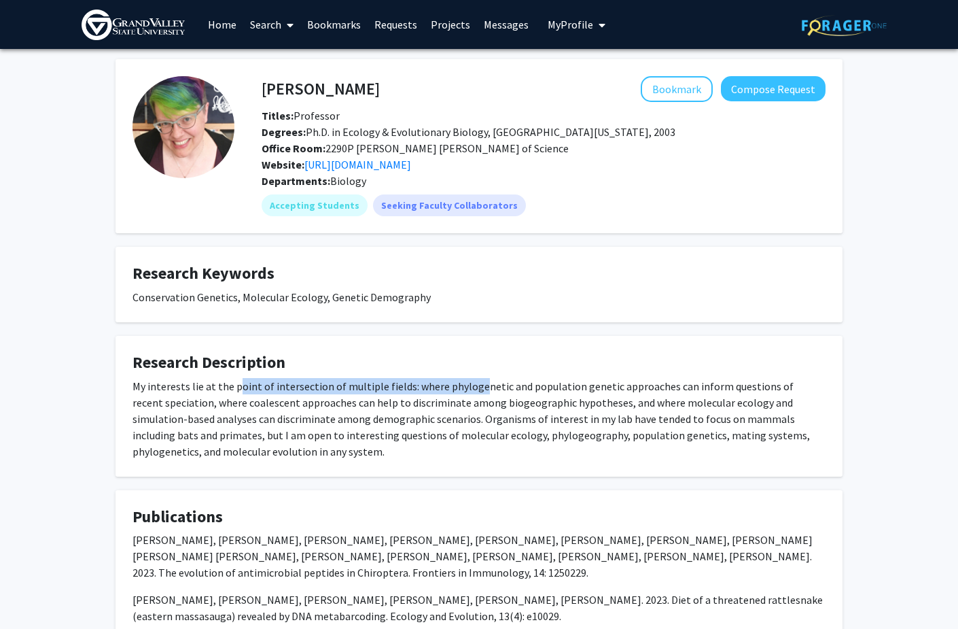
drag, startPoint x: 234, startPoint y: 402, endPoint x: 470, endPoint y: 405, distance: 236.5
click at [470, 405] on div "My interests lie at the point of intersection of multiple fields: where phyloge…" at bounding box center [479, 419] width 693 height 82
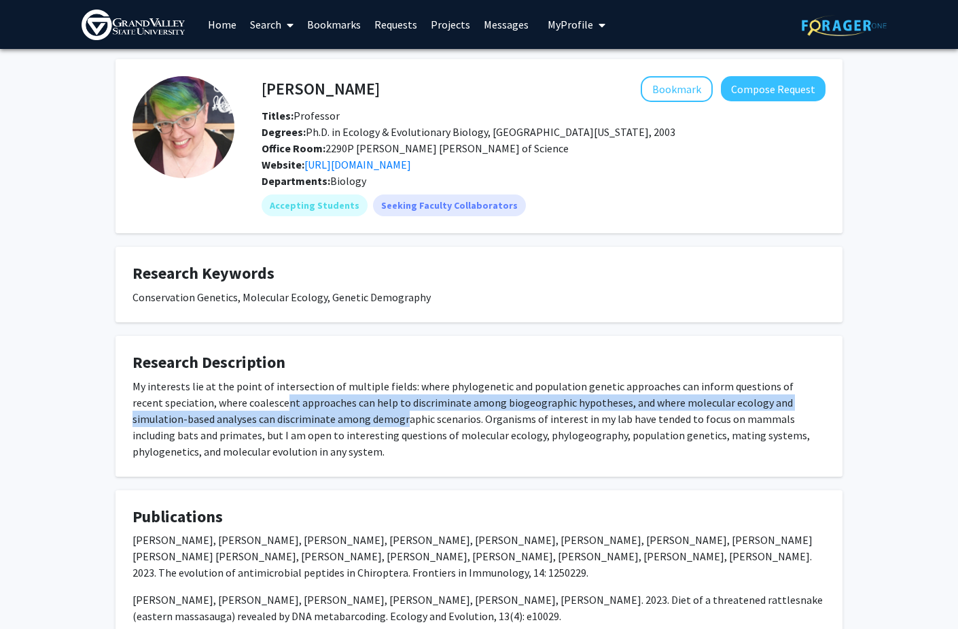
drag, startPoint x: 255, startPoint y: 420, endPoint x: 321, endPoint y: 427, distance: 66.3
click at [321, 428] on div "My interests lie at the point of intersection of multiple fields: where phyloge…" at bounding box center [479, 419] width 693 height 82
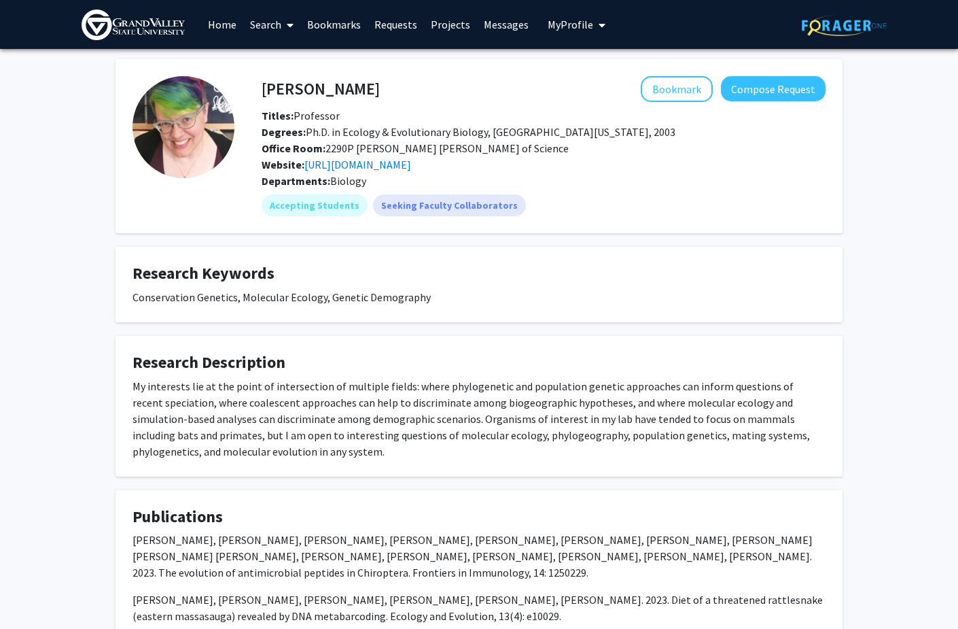
click at [368, 426] on div "My interests lie at the point of intersection of multiple fields: where phyloge…" at bounding box center [479, 419] width 693 height 82
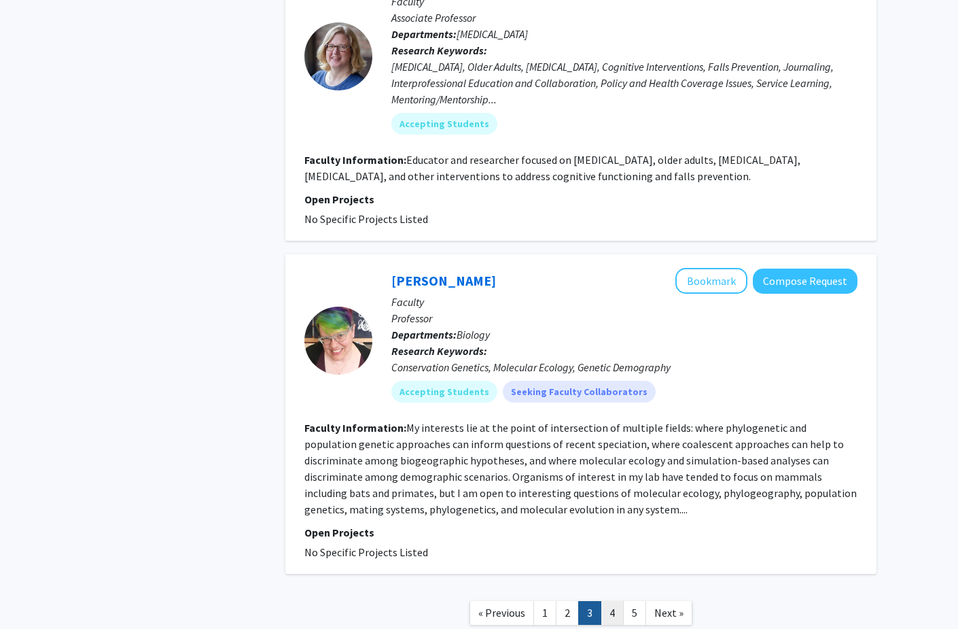
scroll to position [2999, 0]
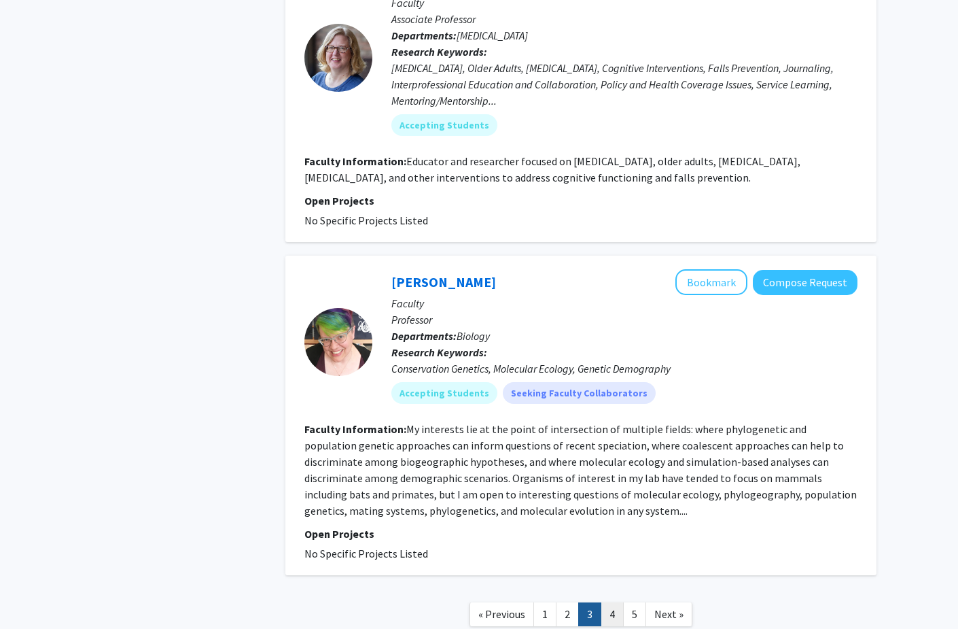
click at [610, 602] on link "4" at bounding box center [612, 614] width 23 height 24
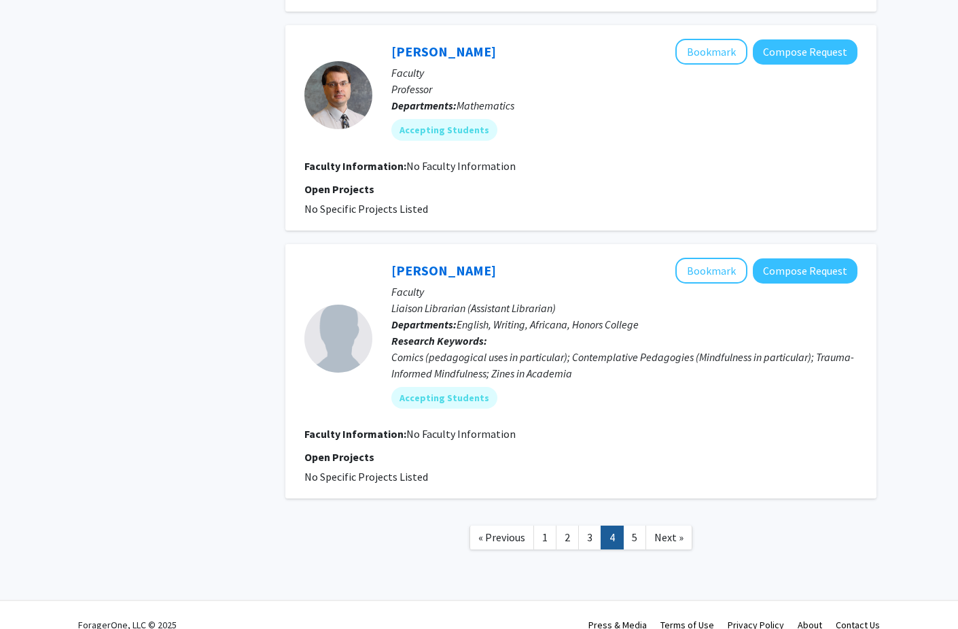
scroll to position [2144, 0]
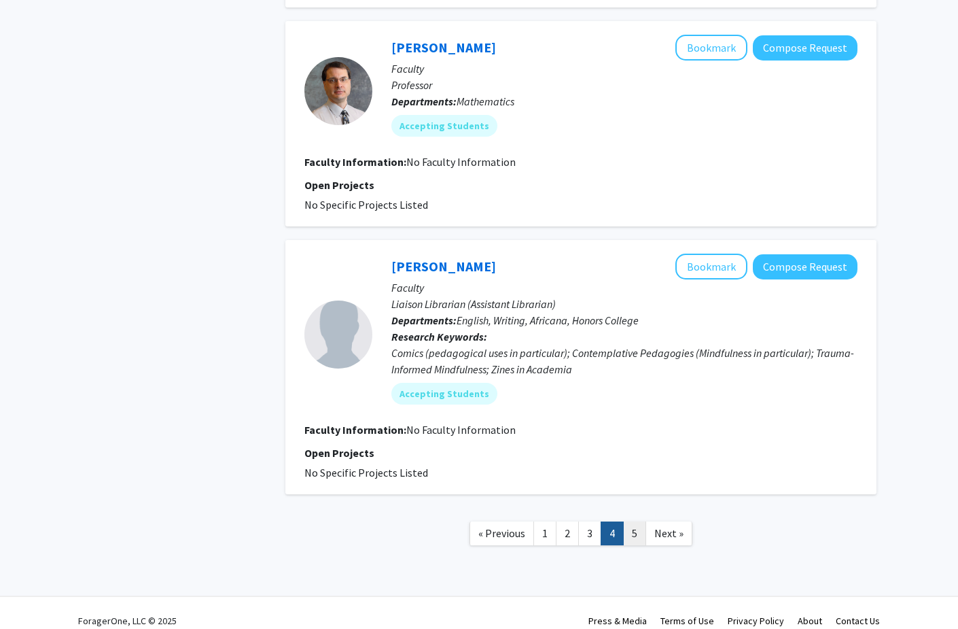
click at [635, 534] on link "5" at bounding box center [634, 533] width 23 height 24
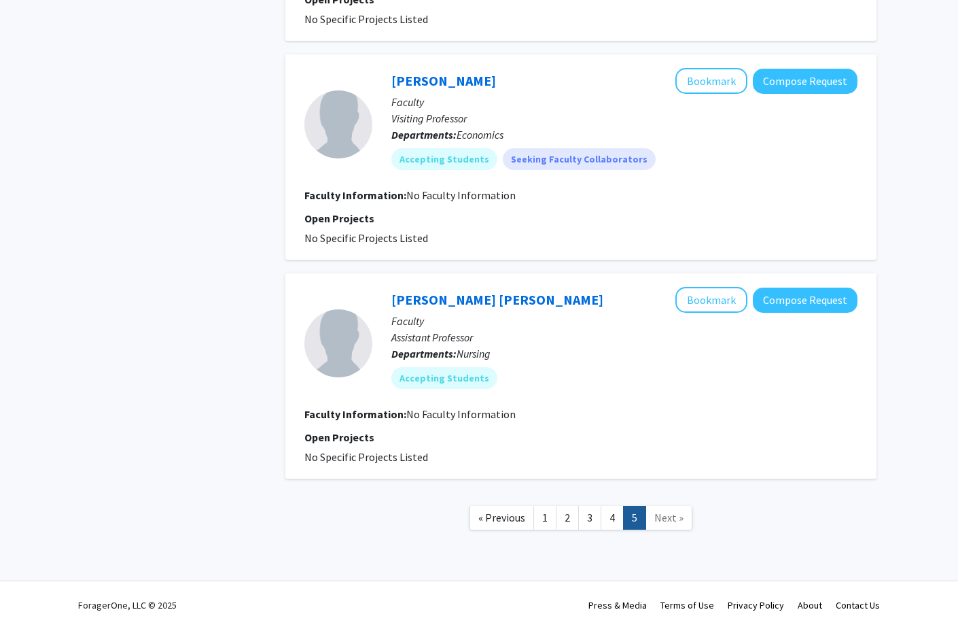
scroll to position [1397, 0]
click at [661, 524] on span "Next »" at bounding box center [669, 517] width 29 height 14
click at [543, 520] on link "1" at bounding box center [545, 518] width 23 height 24
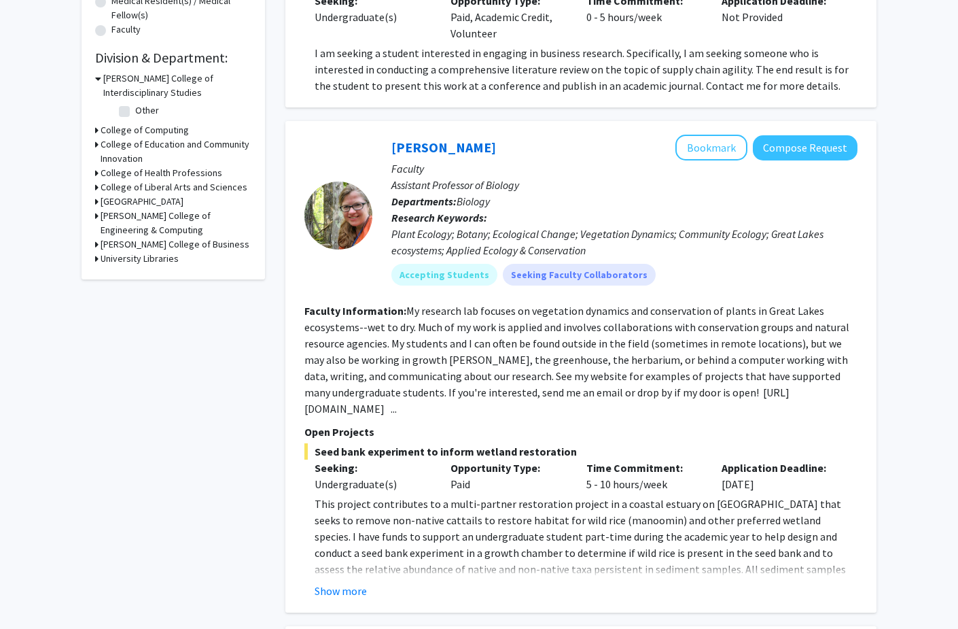
scroll to position [370, 0]
click at [457, 151] on link "[PERSON_NAME]" at bounding box center [443, 146] width 105 height 17
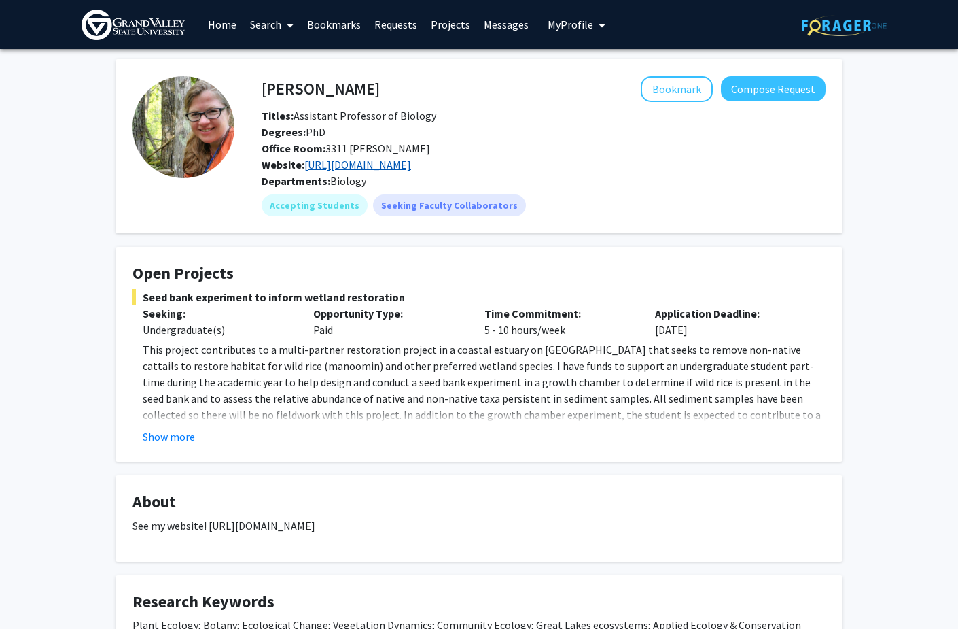
click at [402, 164] on link "[URL][DOMAIN_NAME]" at bounding box center [357, 165] width 107 height 14
click at [189, 434] on button "Show more" at bounding box center [169, 436] width 52 height 16
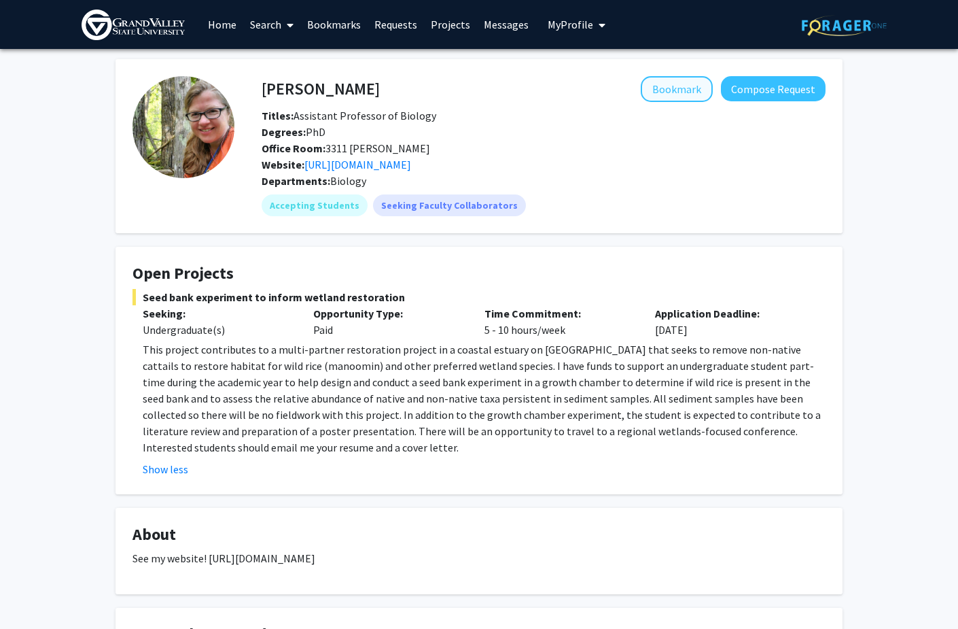
click at [670, 91] on button "Bookmark" at bounding box center [677, 89] width 72 height 26
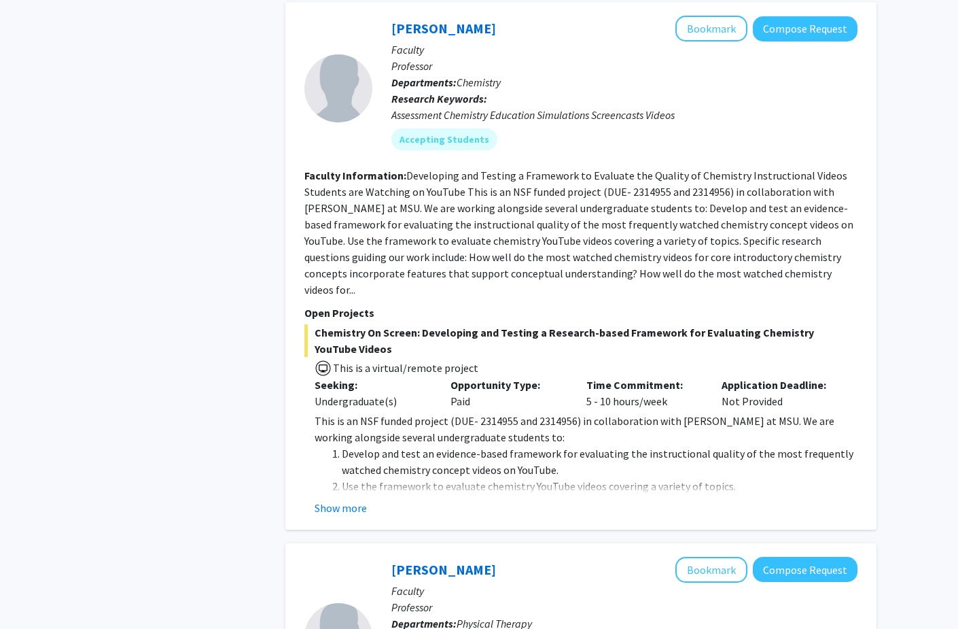
scroll to position [2528, 0]
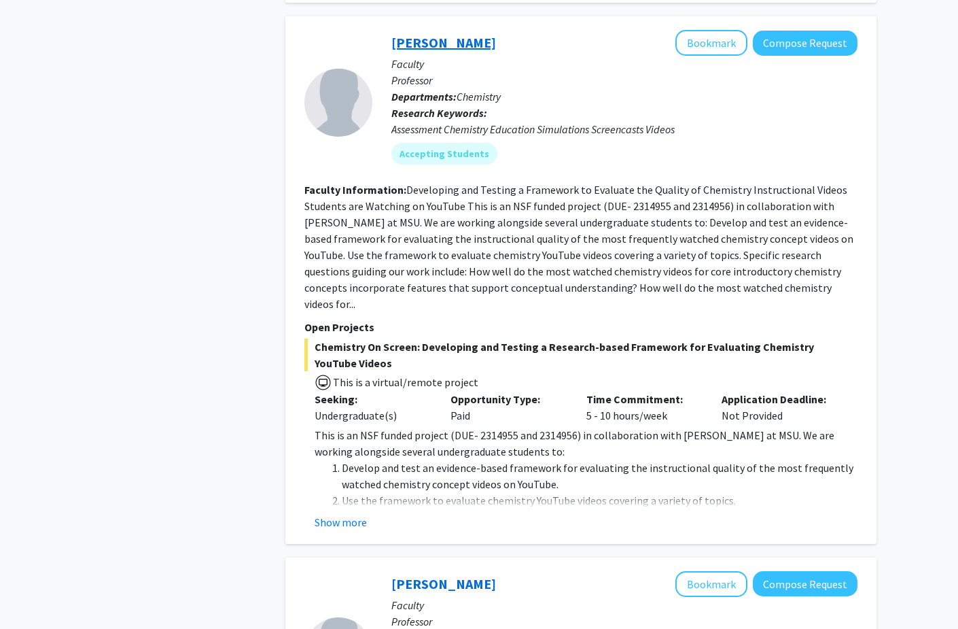
click at [479, 45] on link "[PERSON_NAME]" at bounding box center [443, 42] width 105 height 17
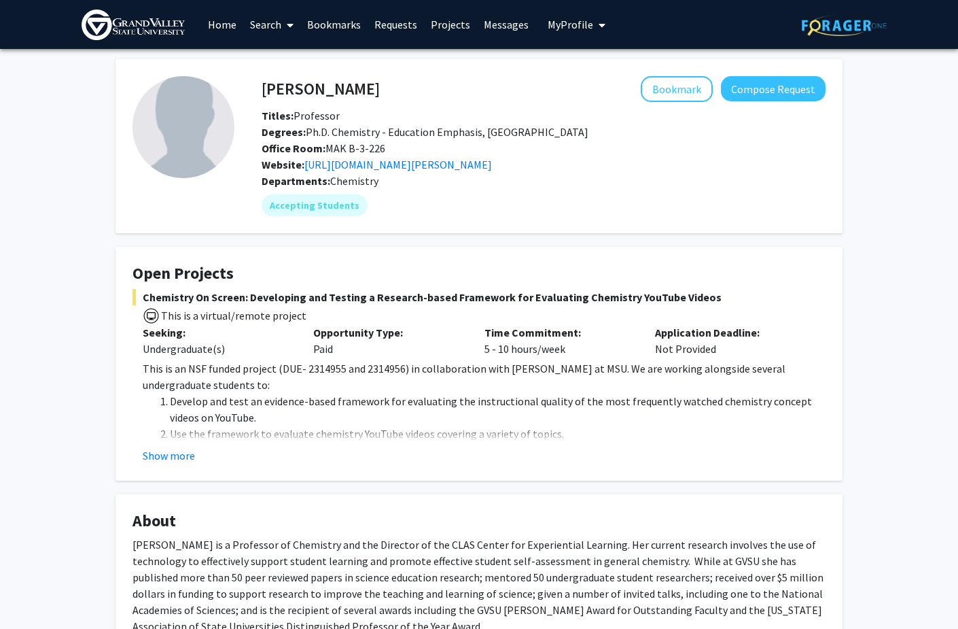
click at [270, 439] on li "Use the framework to evaluate chemistry YouTube videos covering a variety of to…" at bounding box center [498, 433] width 656 height 16
click at [168, 460] on button "Show more" at bounding box center [169, 455] width 52 height 16
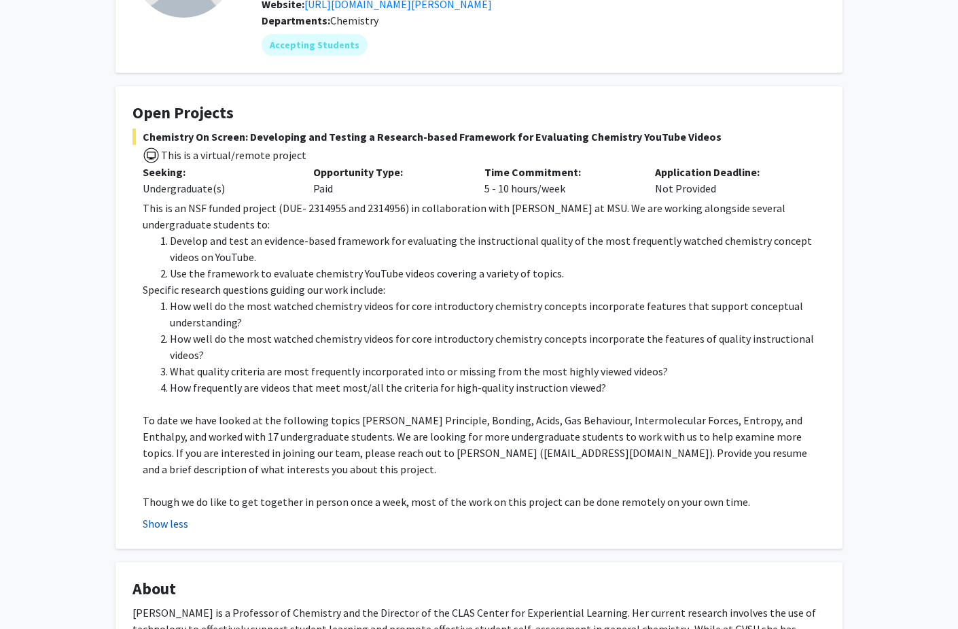
scroll to position [161, 0]
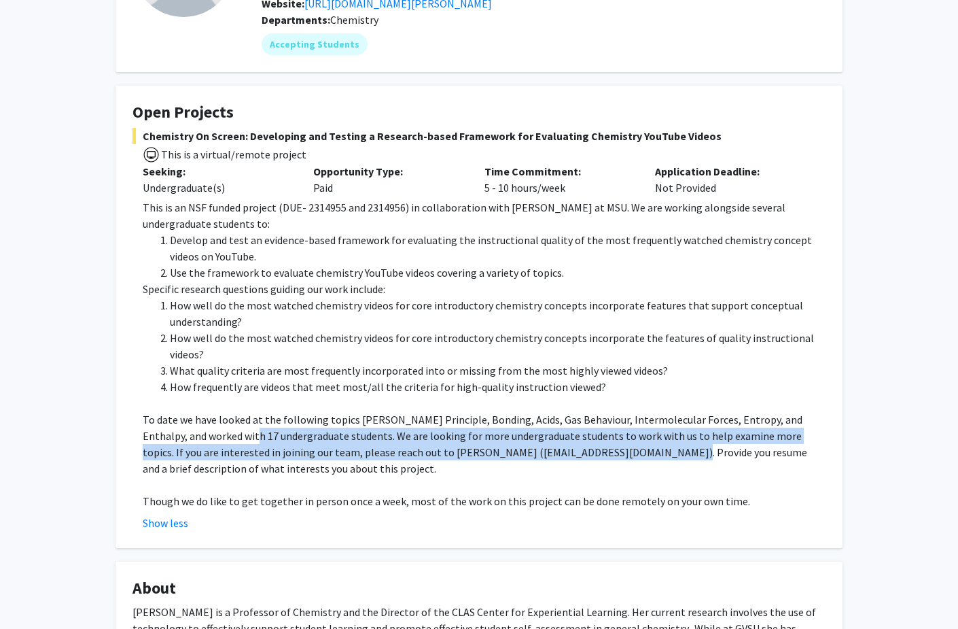
drag, startPoint x: 209, startPoint y: 434, endPoint x: 579, endPoint y: 455, distance: 370.3
click at [579, 455] on p "To date we have looked at the following topics [PERSON_NAME] Principle, Bonding…" at bounding box center [484, 443] width 683 height 65
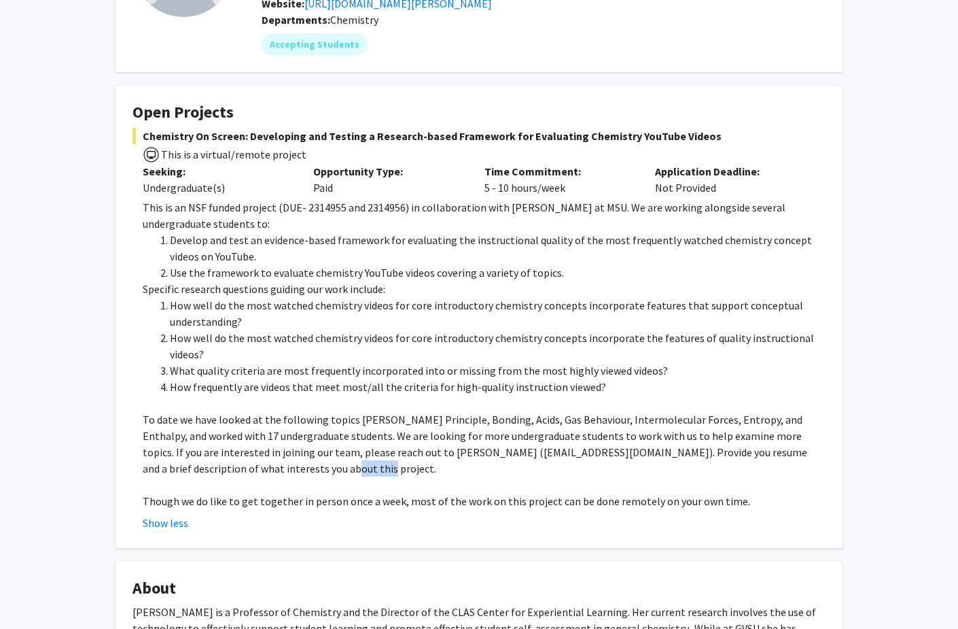
drag, startPoint x: 212, startPoint y: 468, endPoint x: 281, endPoint y: 466, distance: 69.4
click at [282, 466] on p "To date we have looked at the following topics [PERSON_NAME] Principle, Bonding…" at bounding box center [484, 443] width 683 height 65
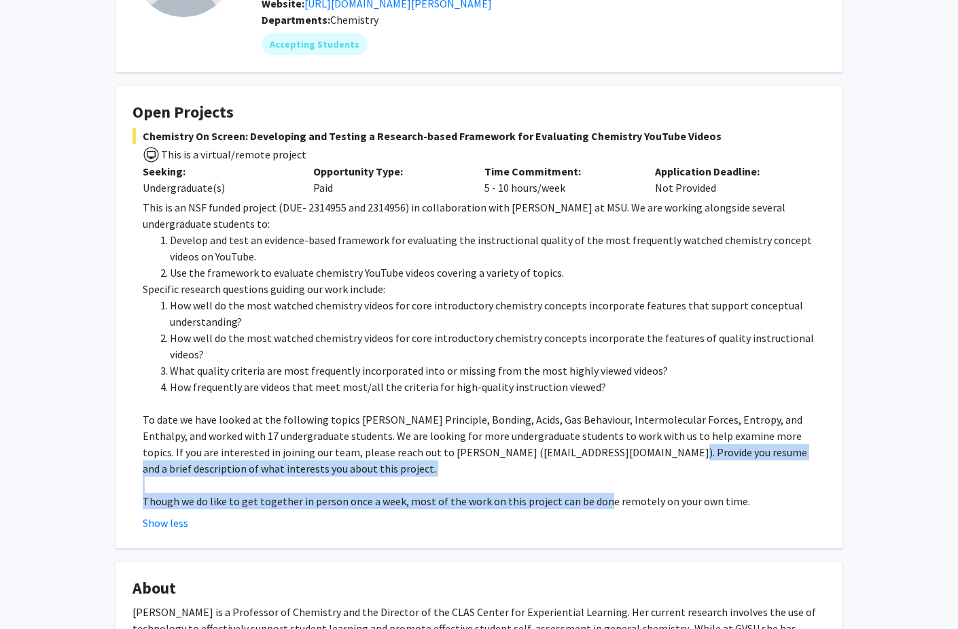
drag, startPoint x: 568, startPoint y: 455, endPoint x: 595, endPoint y: 496, distance: 49.2
click at [595, 498] on div "This is an NSF funded project (DUE- 2314955 and 2314956) in collaboration with …" at bounding box center [484, 354] width 683 height 310
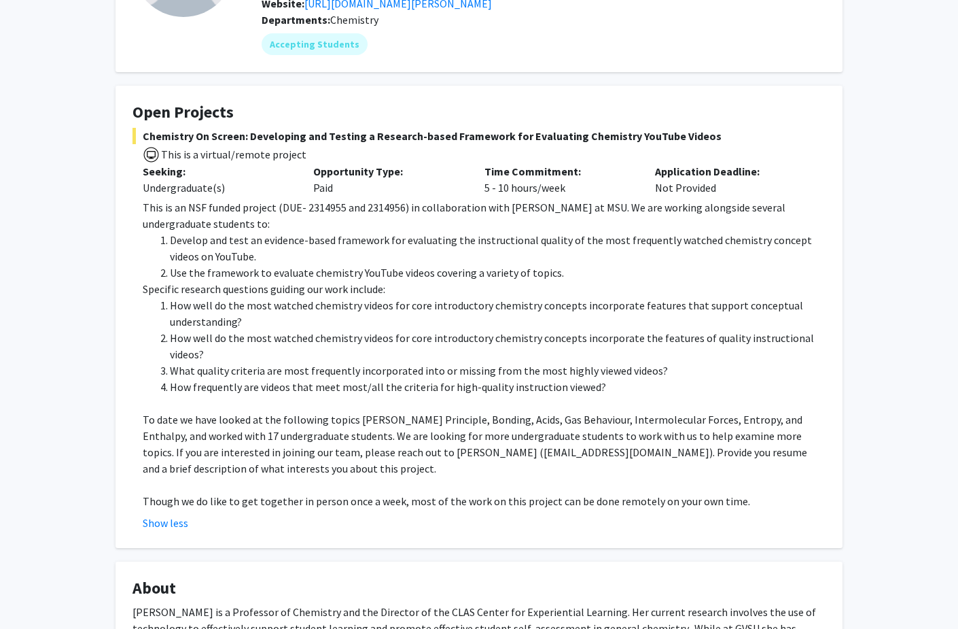
click at [542, 499] on p "Though we do like to get together in person once a week, most of the work on th…" at bounding box center [484, 501] width 683 height 16
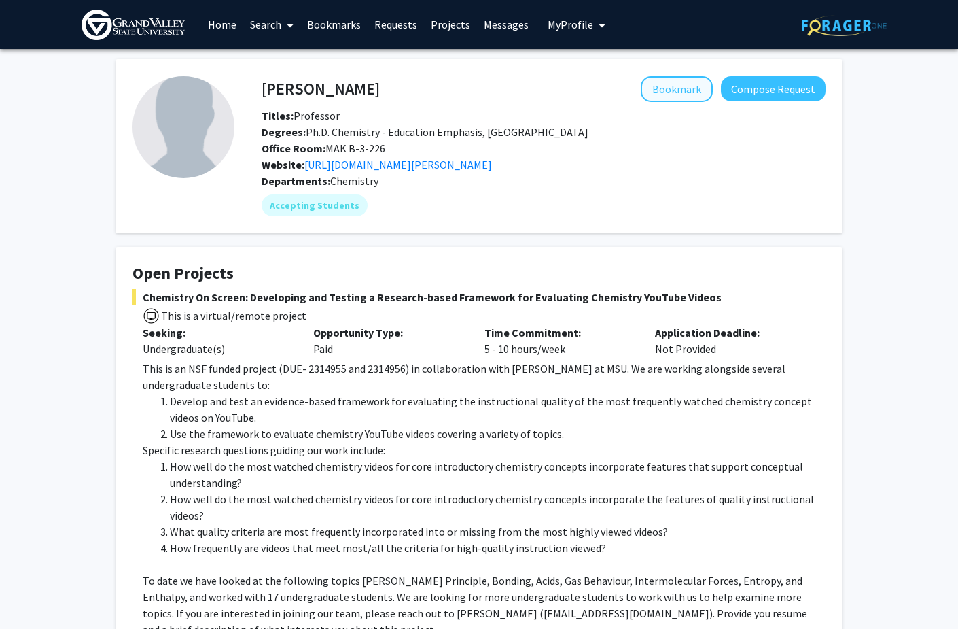
scroll to position [0, 0]
click at [688, 97] on button "Bookmark" at bounding box center [677, 89] width 72 height 26
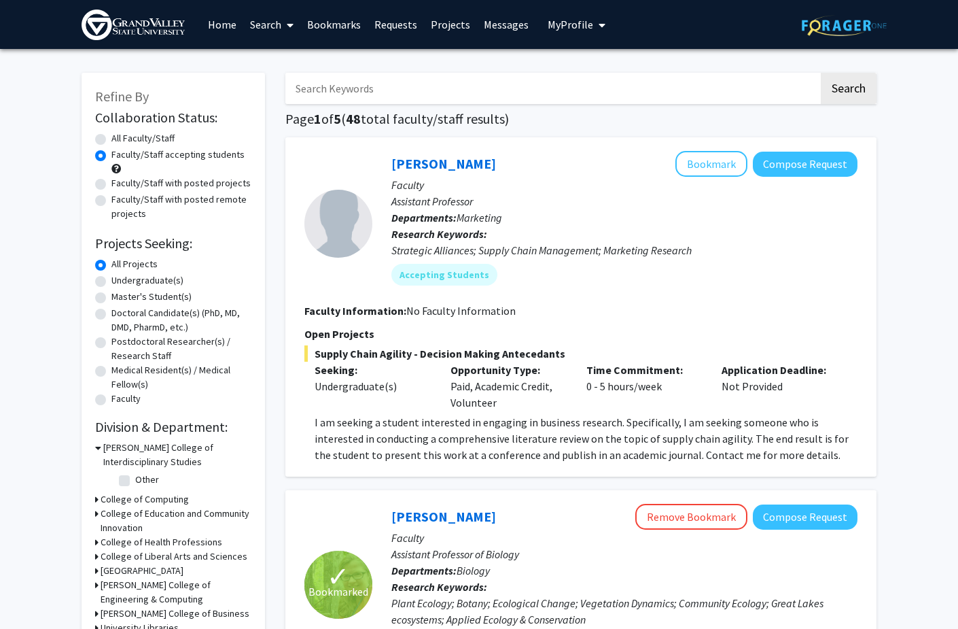
click at [237, 29] on link "Home" at bounding box center [222, 25] width 42 height 48
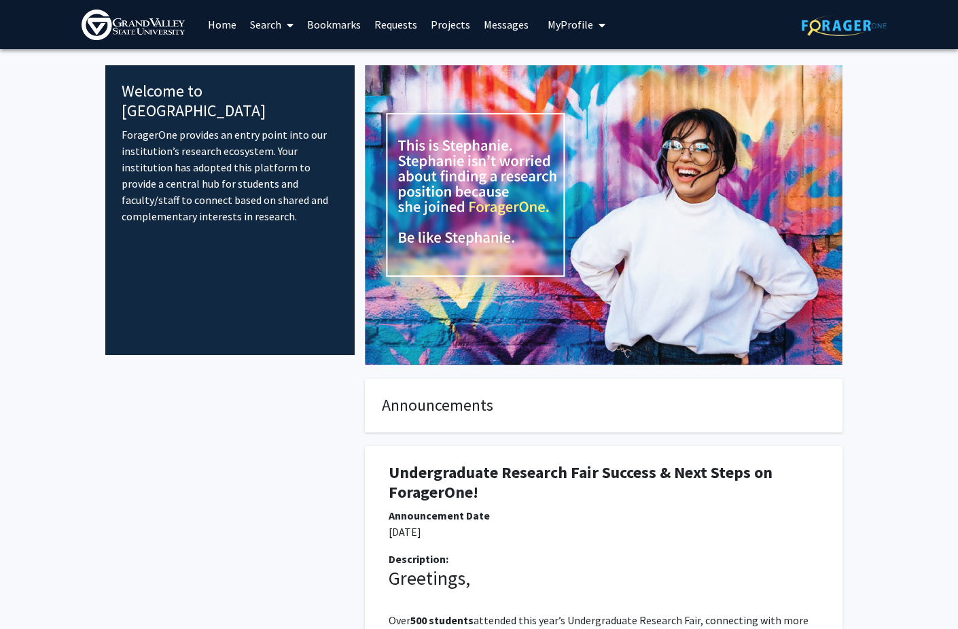
scroll to position [-8, 0]
